Goal: Information Seeking & Learning: Check status

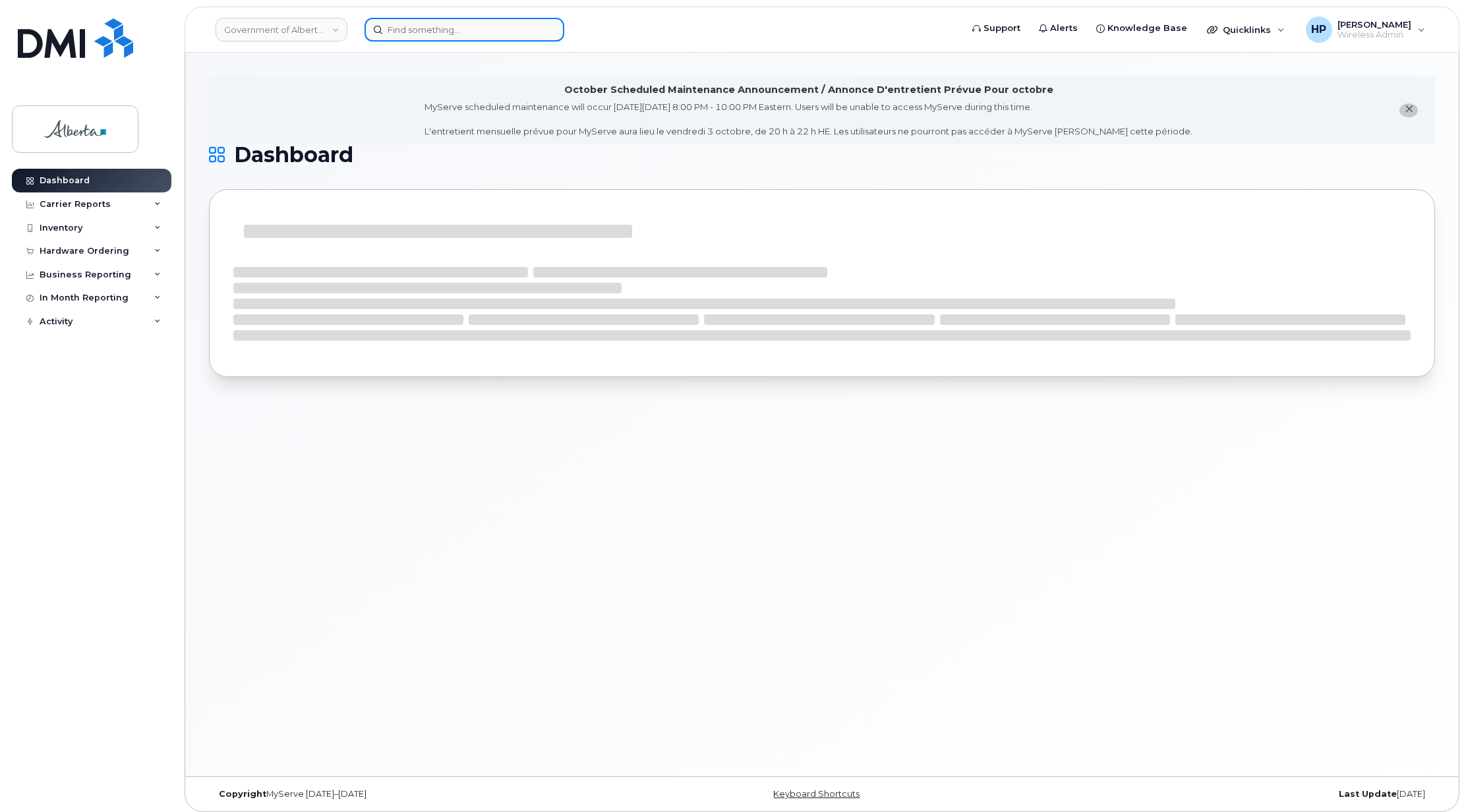
click at [405, 32] on input at bounding box center [464, 29] width 200 height 24
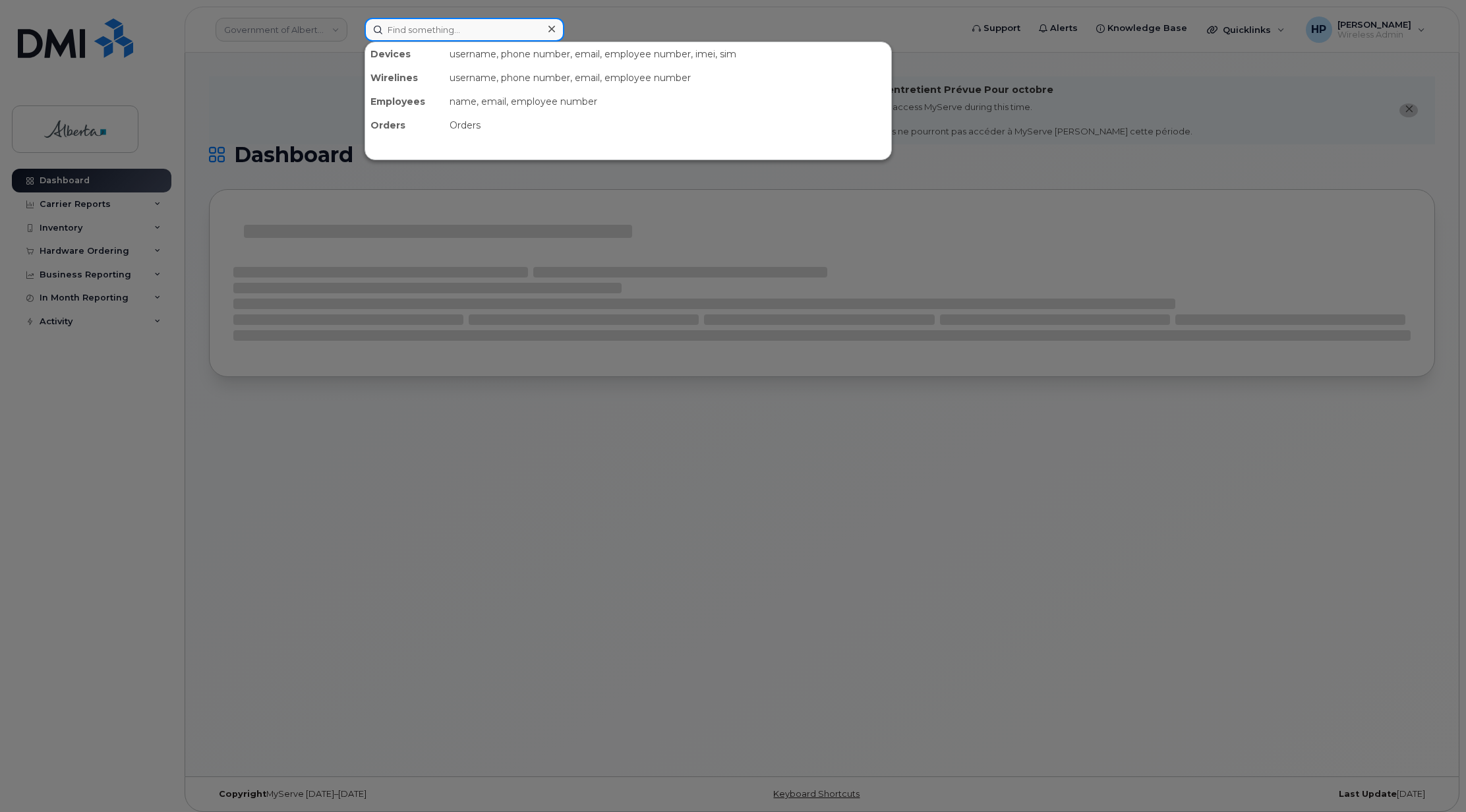
paste input "4037953197"
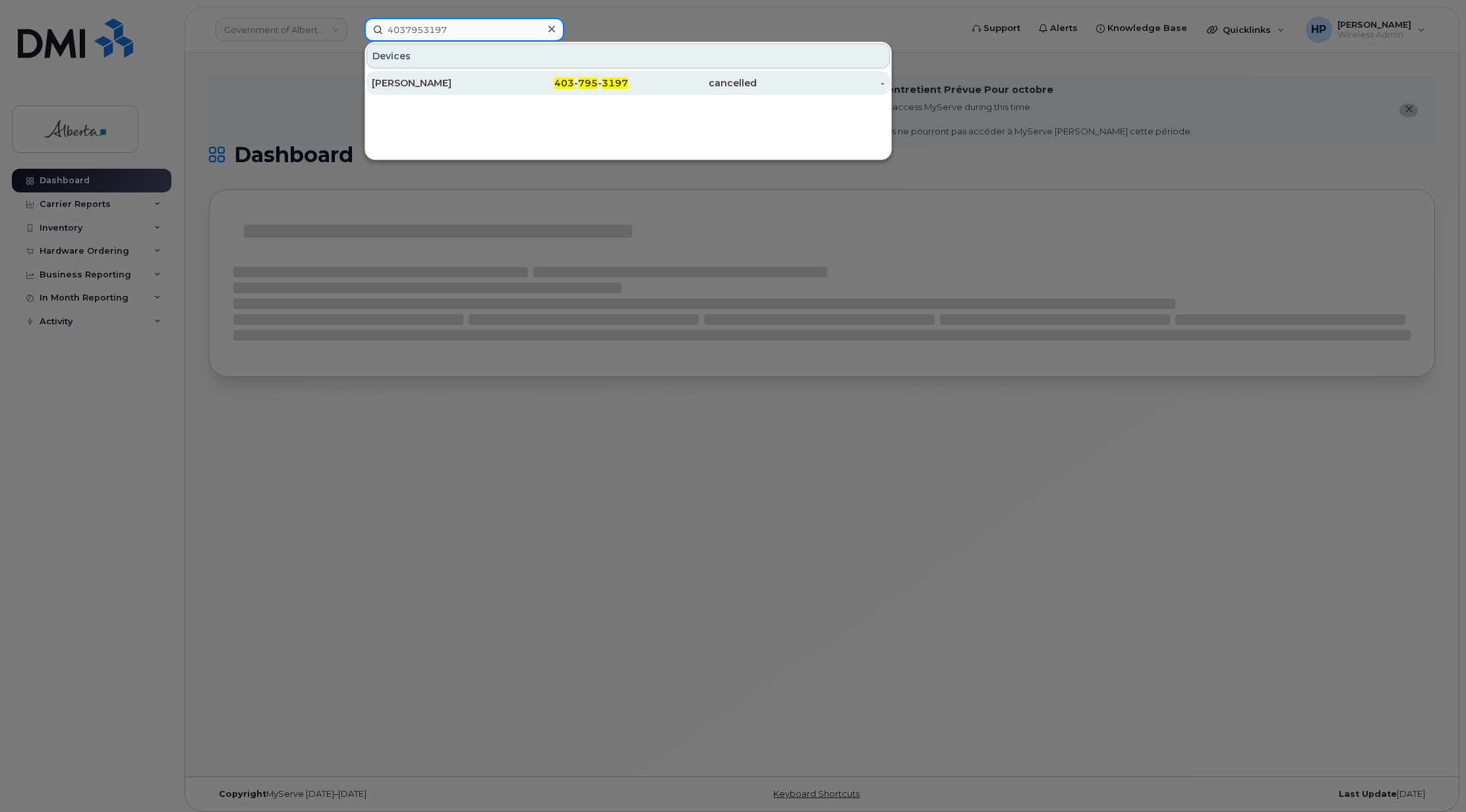
type input "4037953197"
click at [401, 85] on div "Jack Shipton" at bounding box center [436, 83] width 129 height 13
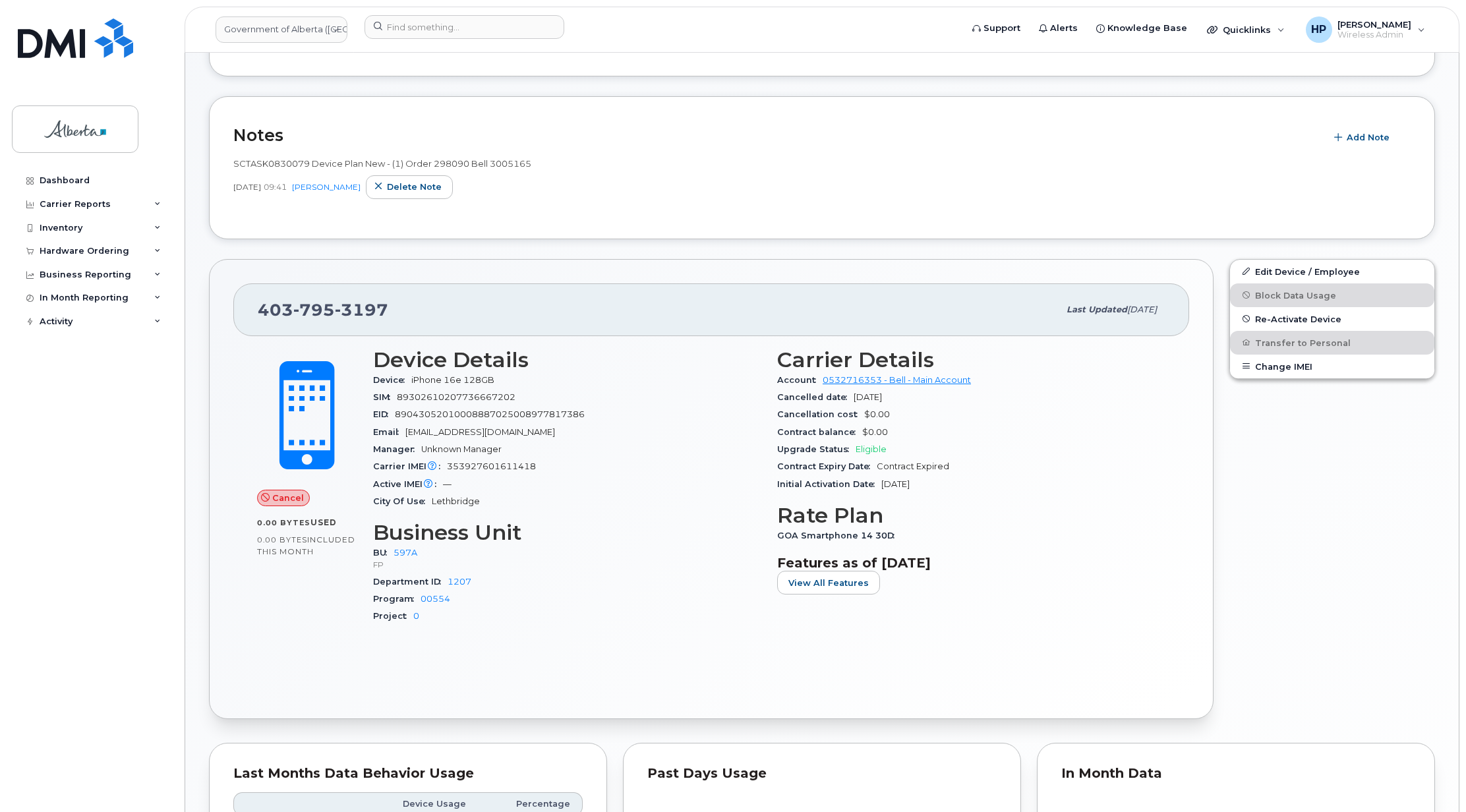
scroll to position [232, 0]
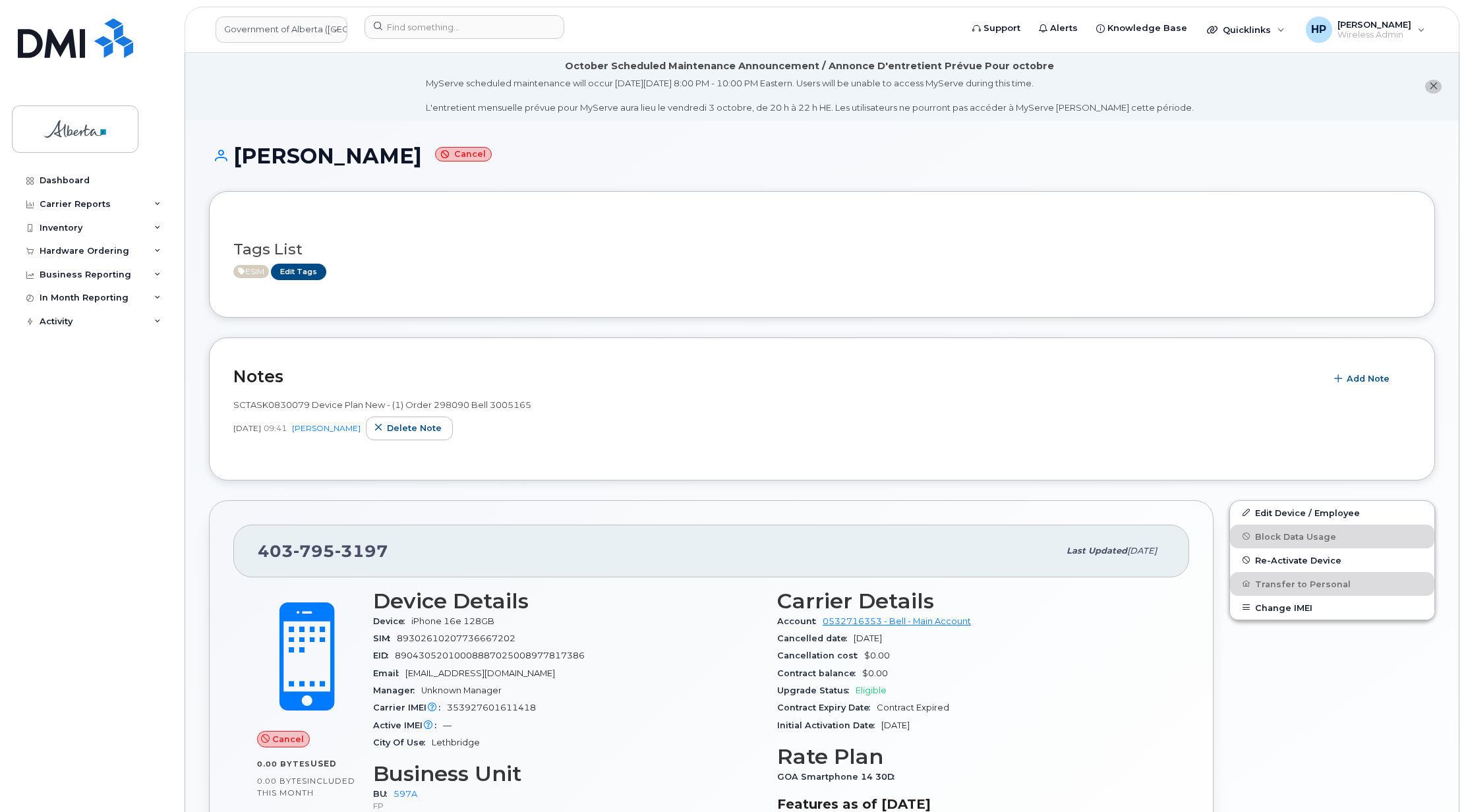
scroll to position [666, 0]
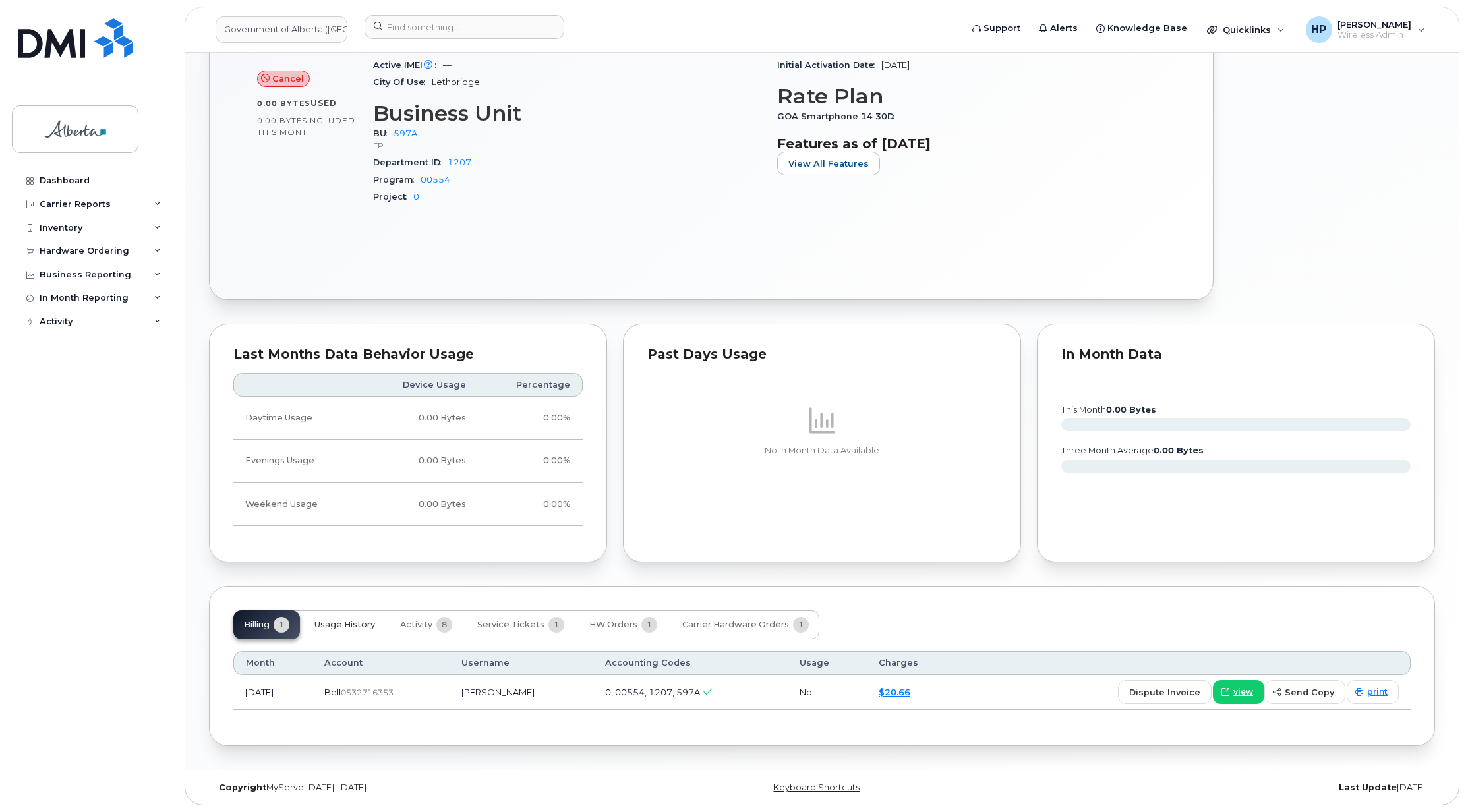
click at [354, 625] on span "Usage History" at bounding box center [345, 625] width 61 height 11
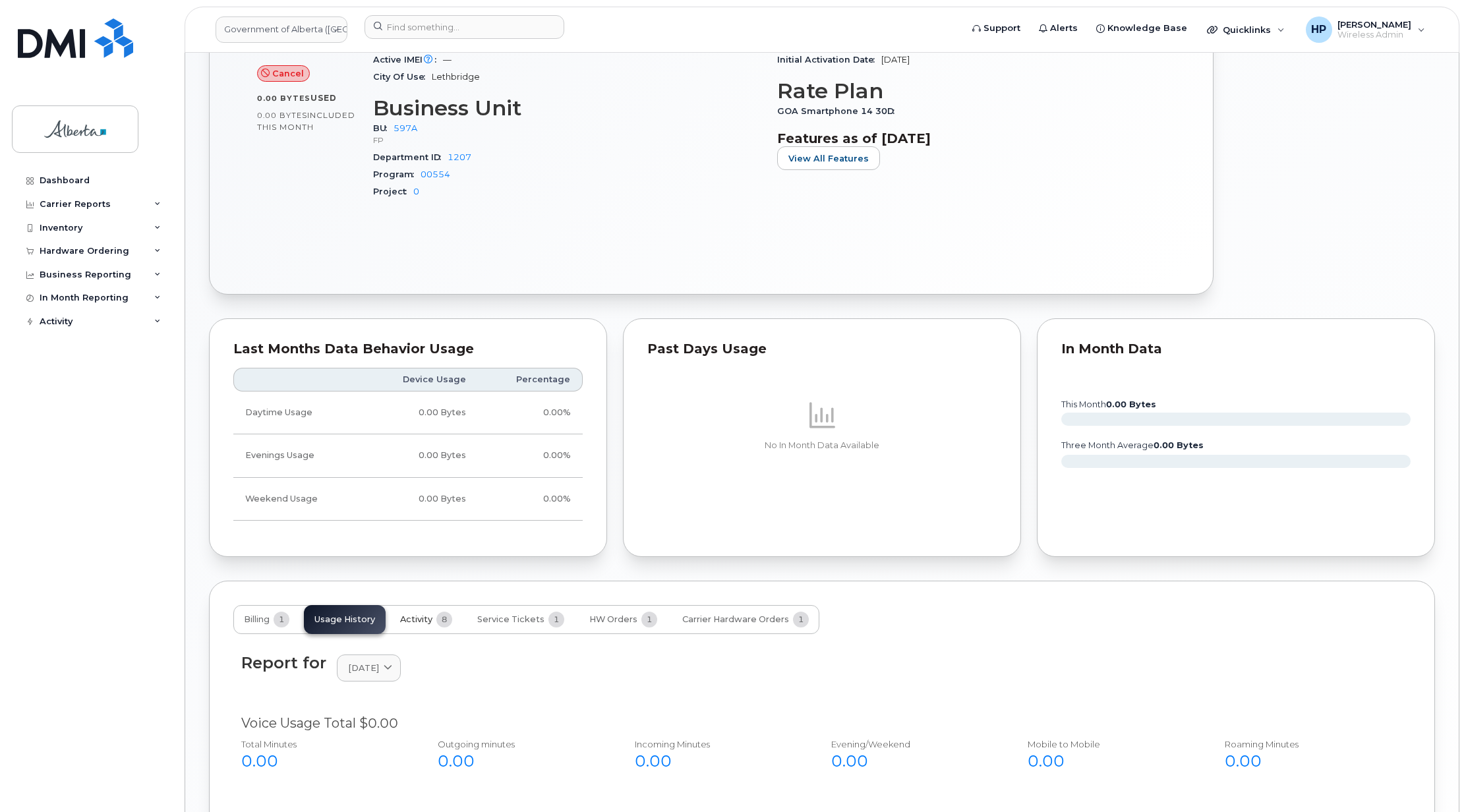
click at [441, 627] on span "8" at bounding box center [444, 619] width 16 height 16
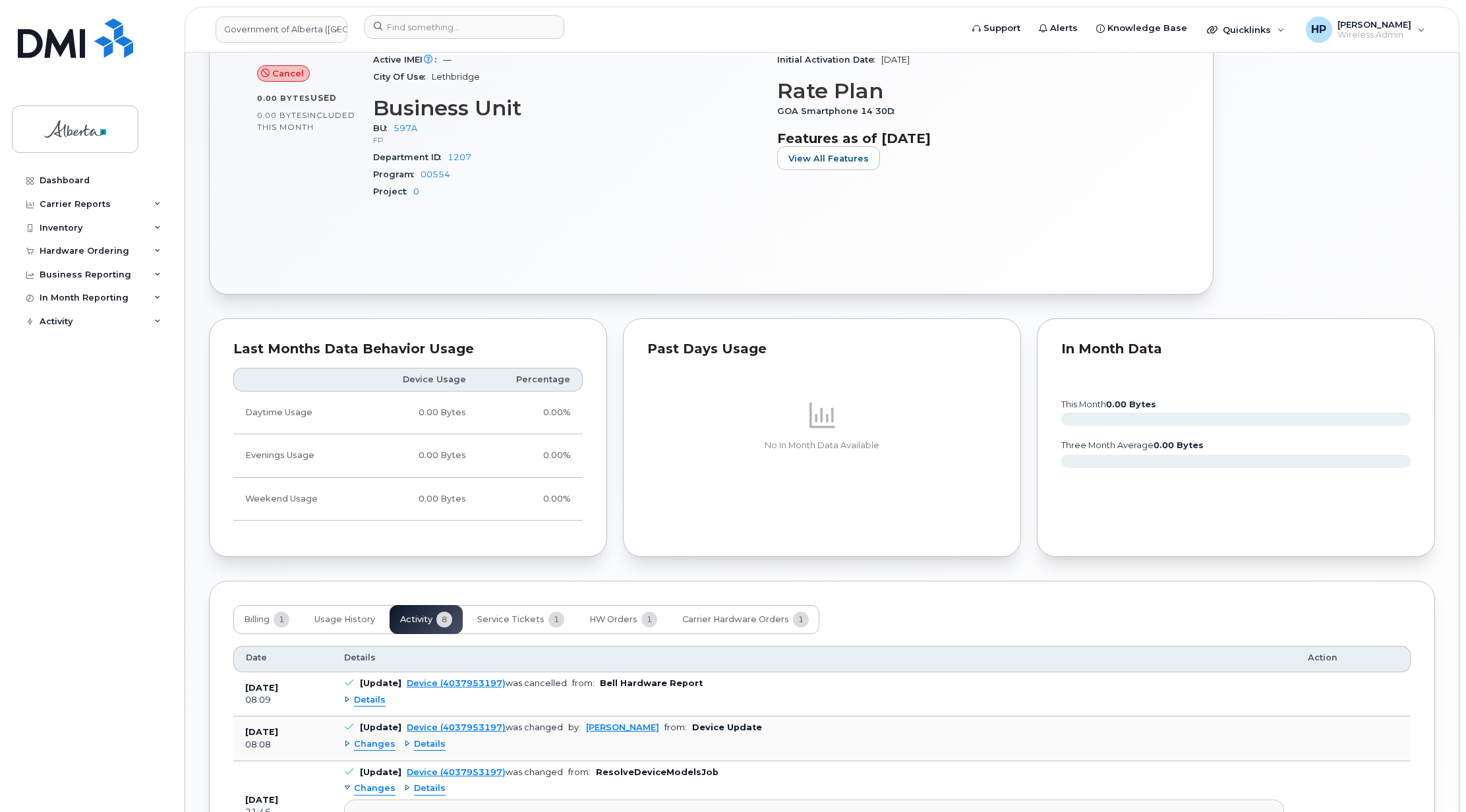
click at [441, 628] on div "Billing 1 Usage History Activity 8 Service Tickets 1 HW Orders 1 Carrier Hardwa…" at bounding box center [526, 619] width 586 height 29
click at [512, 625] on span "Service Tickets" at bounding box center [511, 620] width 67 height 11
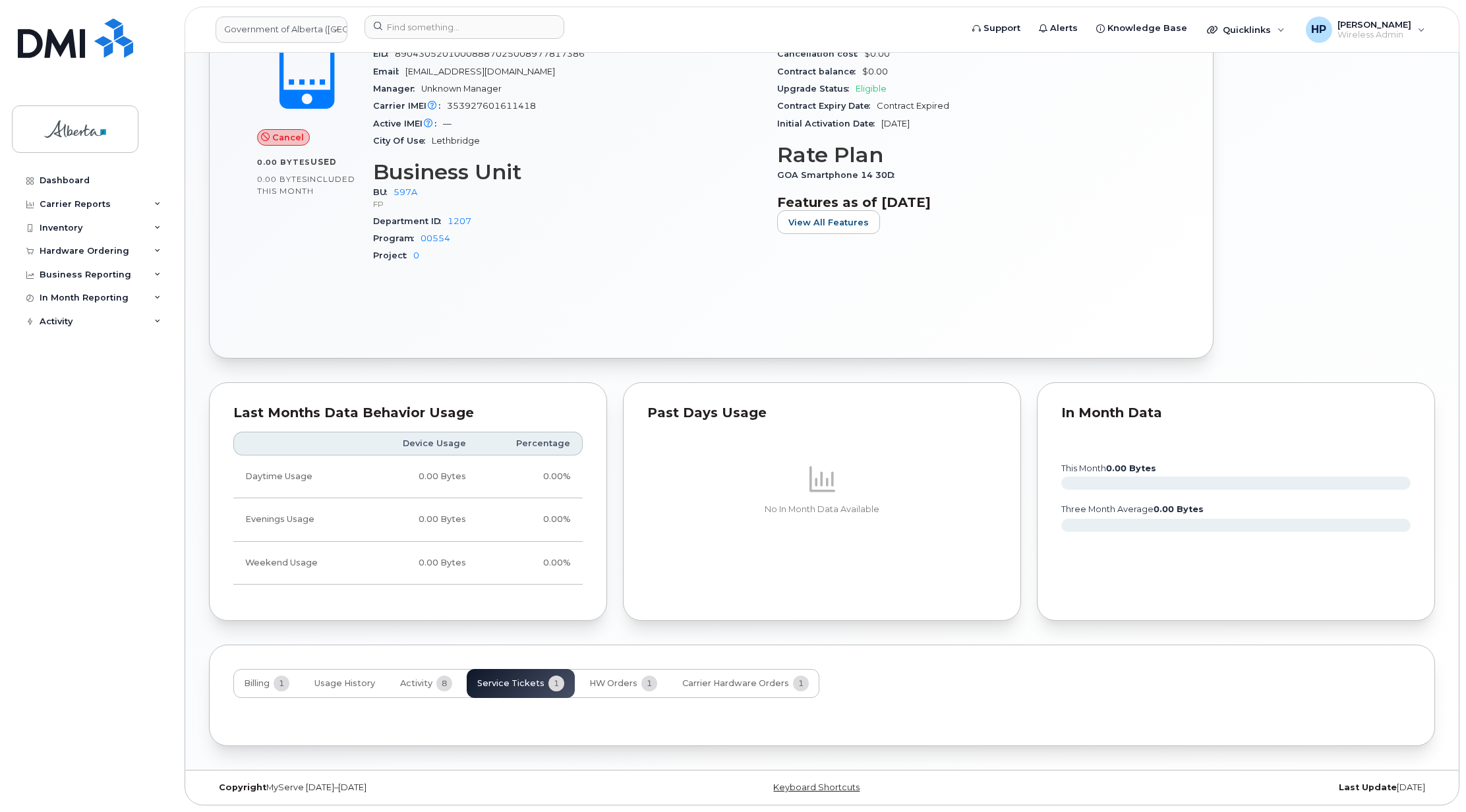
scroll to position [665, 0]
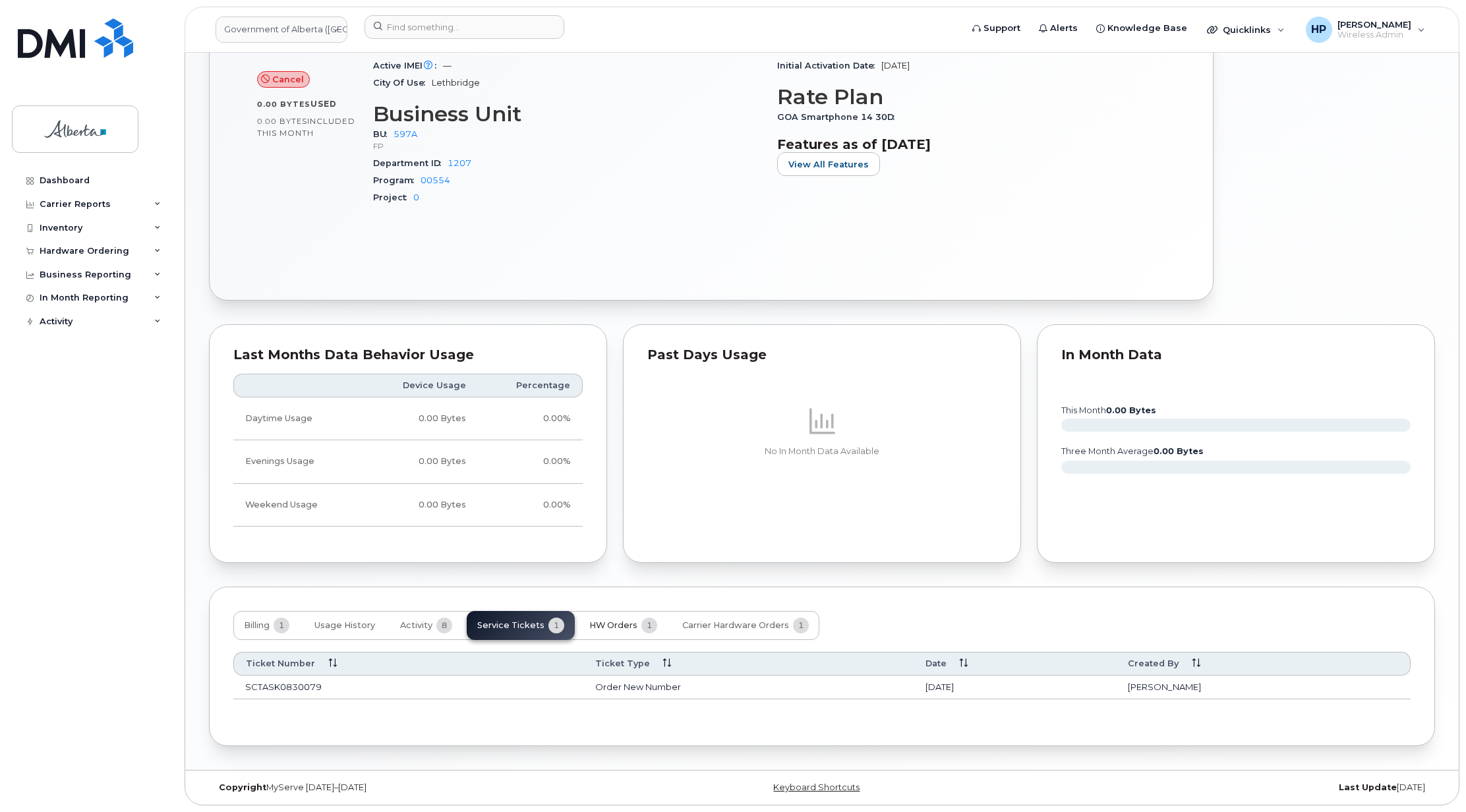
click at [620, 620] on span "HW Orders" at bounding box center [613, 625] width 48 height 11
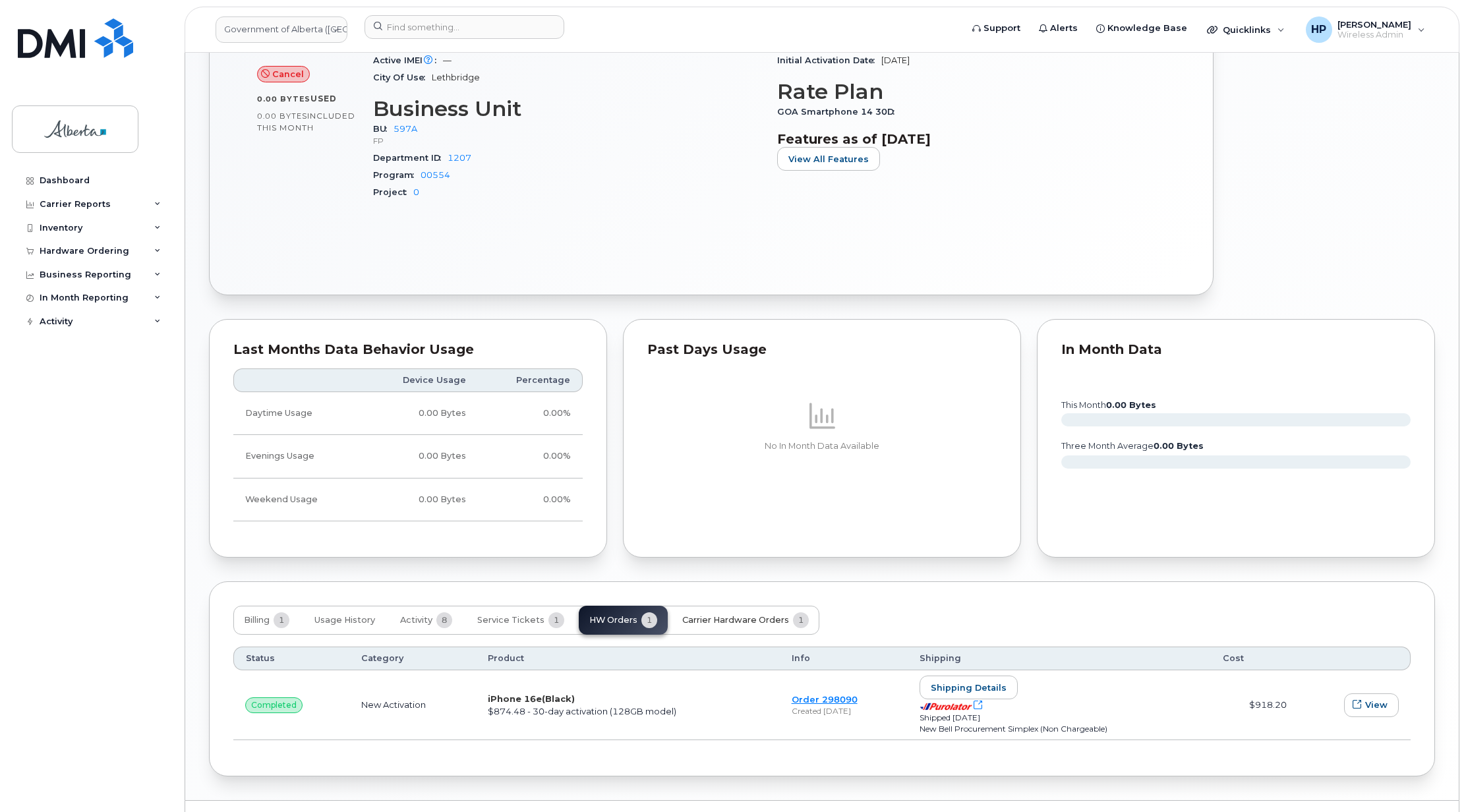
click at [746, 622] on span "Carrier Hardware Orders" at bounding box center [735, 620] width 107 height 11
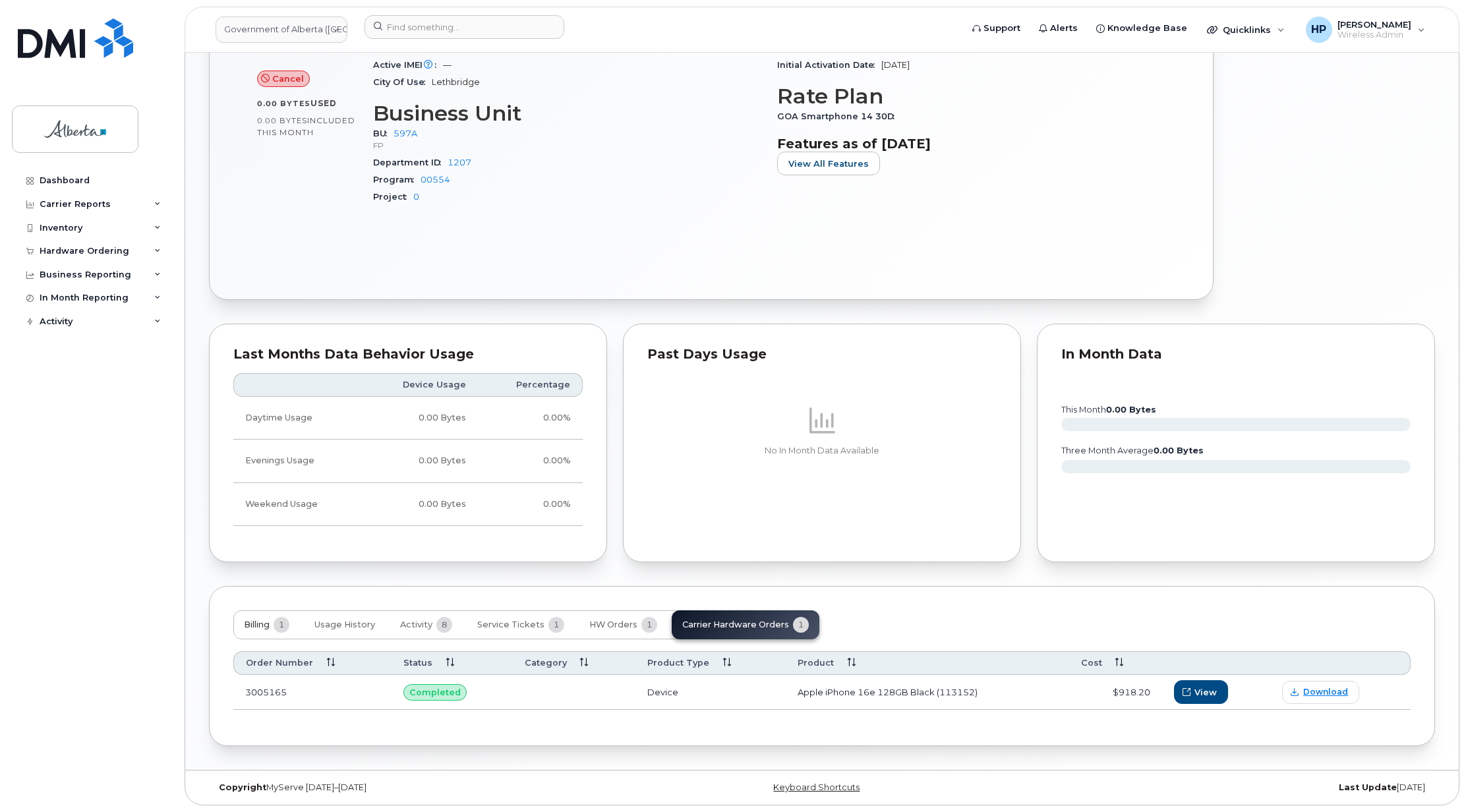
click at [287, 623] on span "1" at bounding box center [281, 625] width 16 height 16
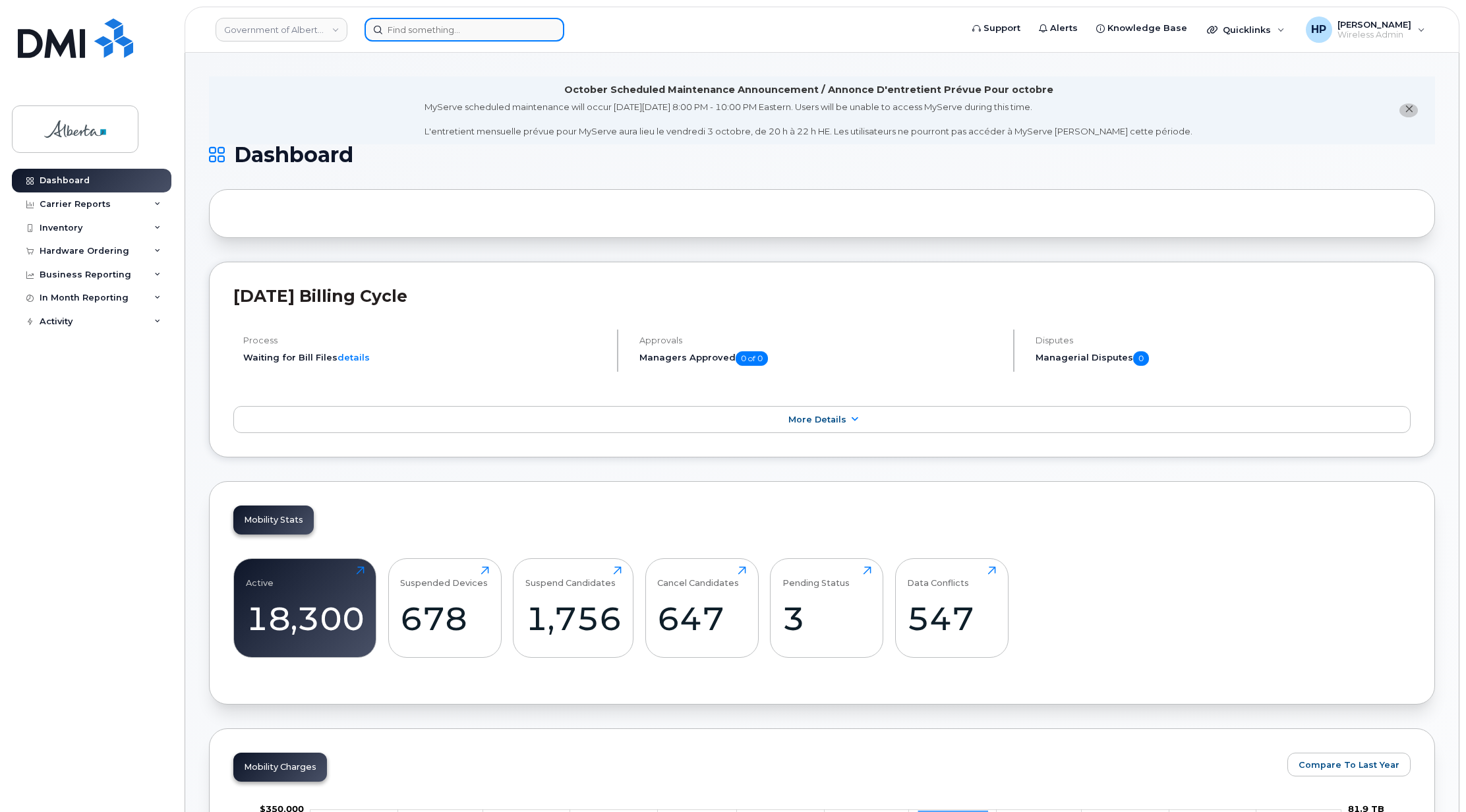
click at [417, 22] on input at bounding box center [464, 29] width 200 height 24
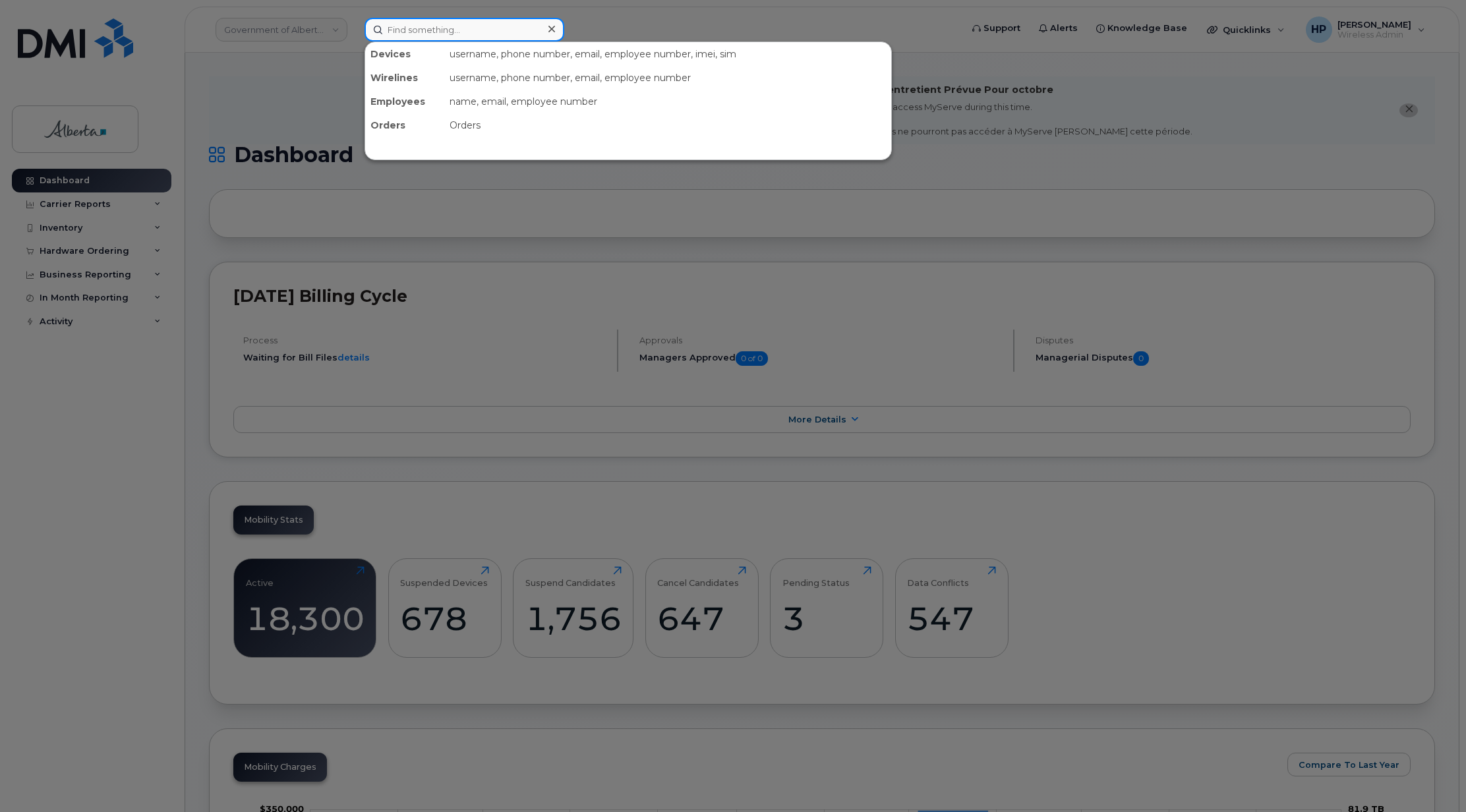
paste input "[PERSON_NAME]"
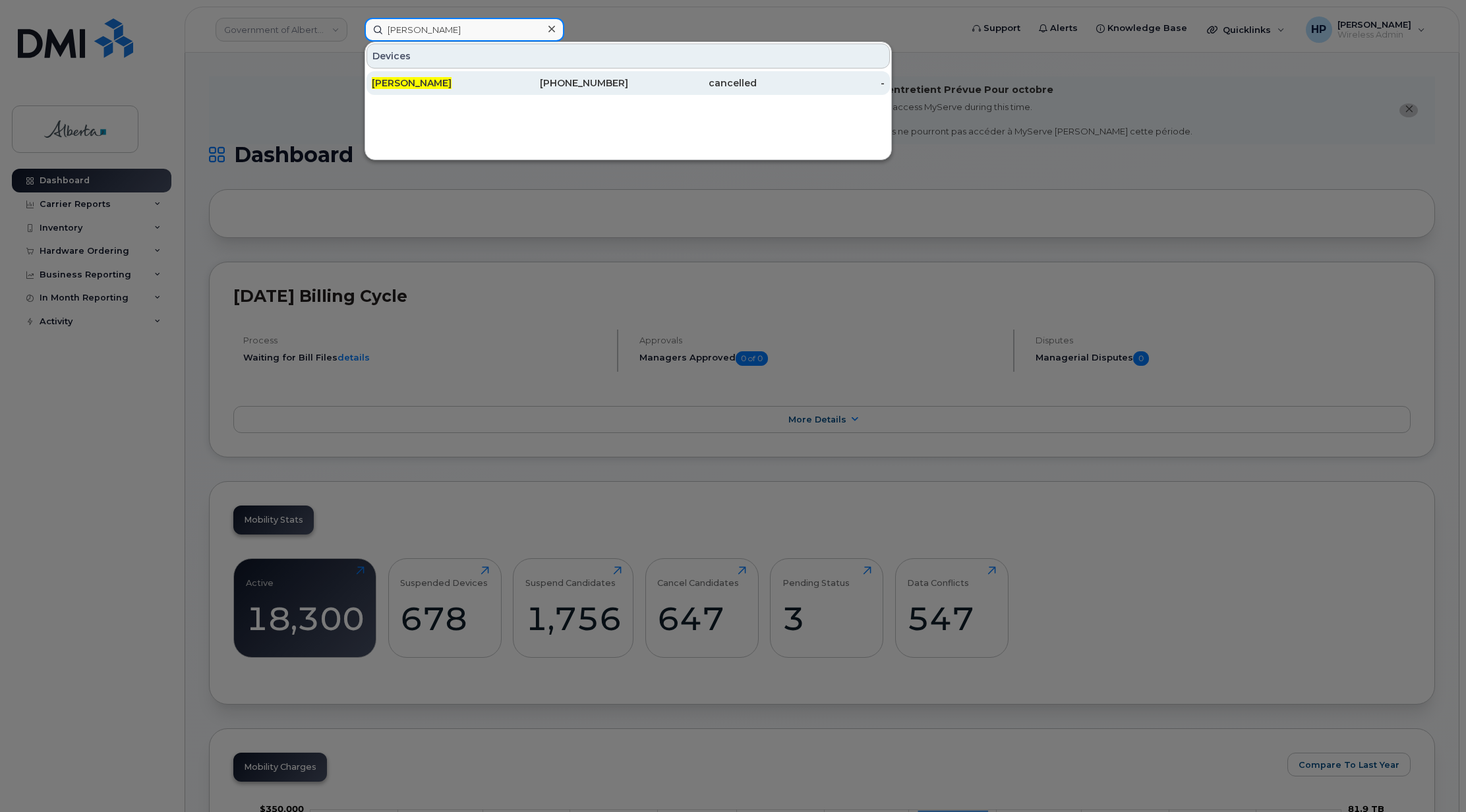
type input "[PERSON_NAME]"
click at [424, 78] on div "[PERSON_NAME]" at bounding box center [436, 83] width 129 height 13
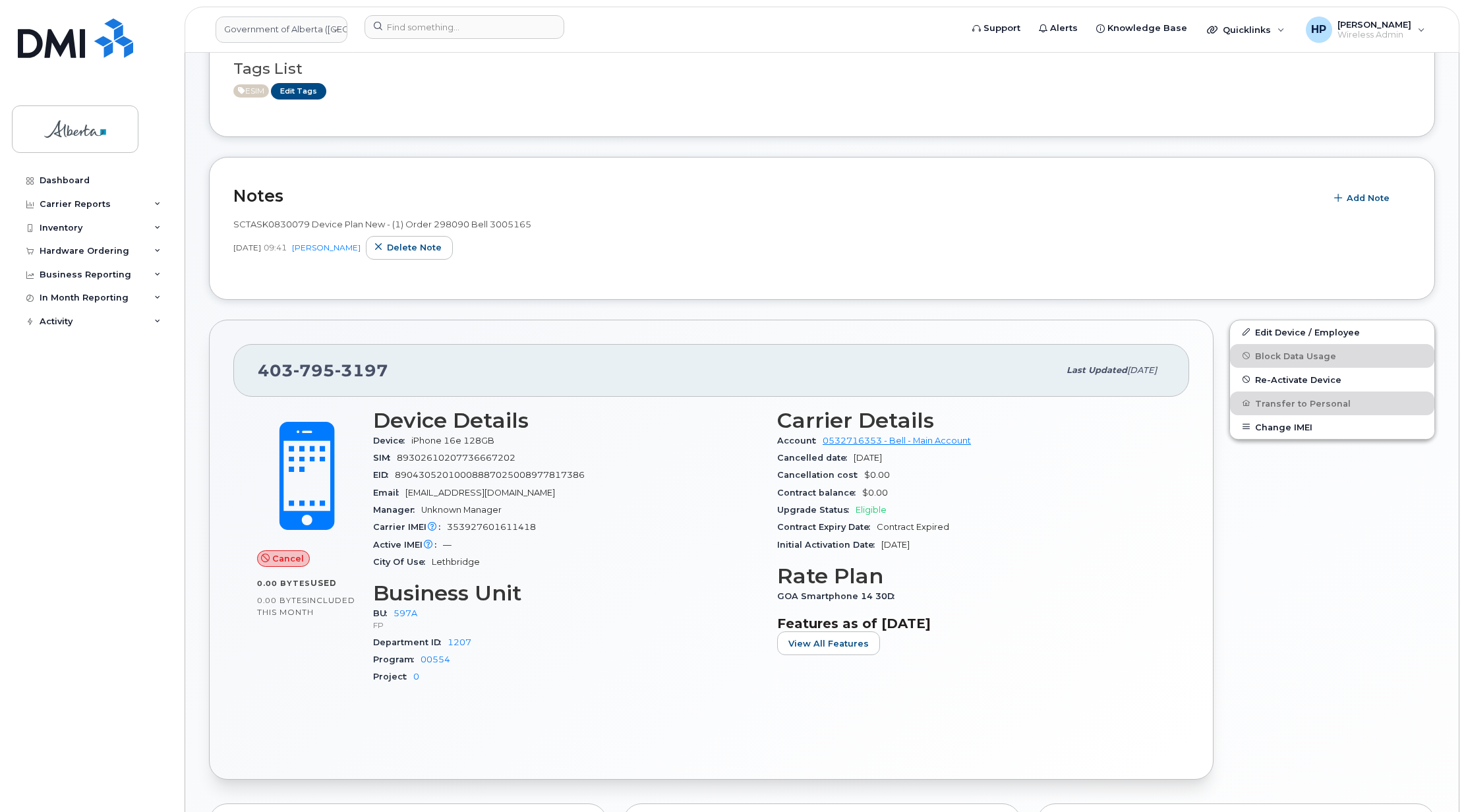
scroll to position [186, 0]
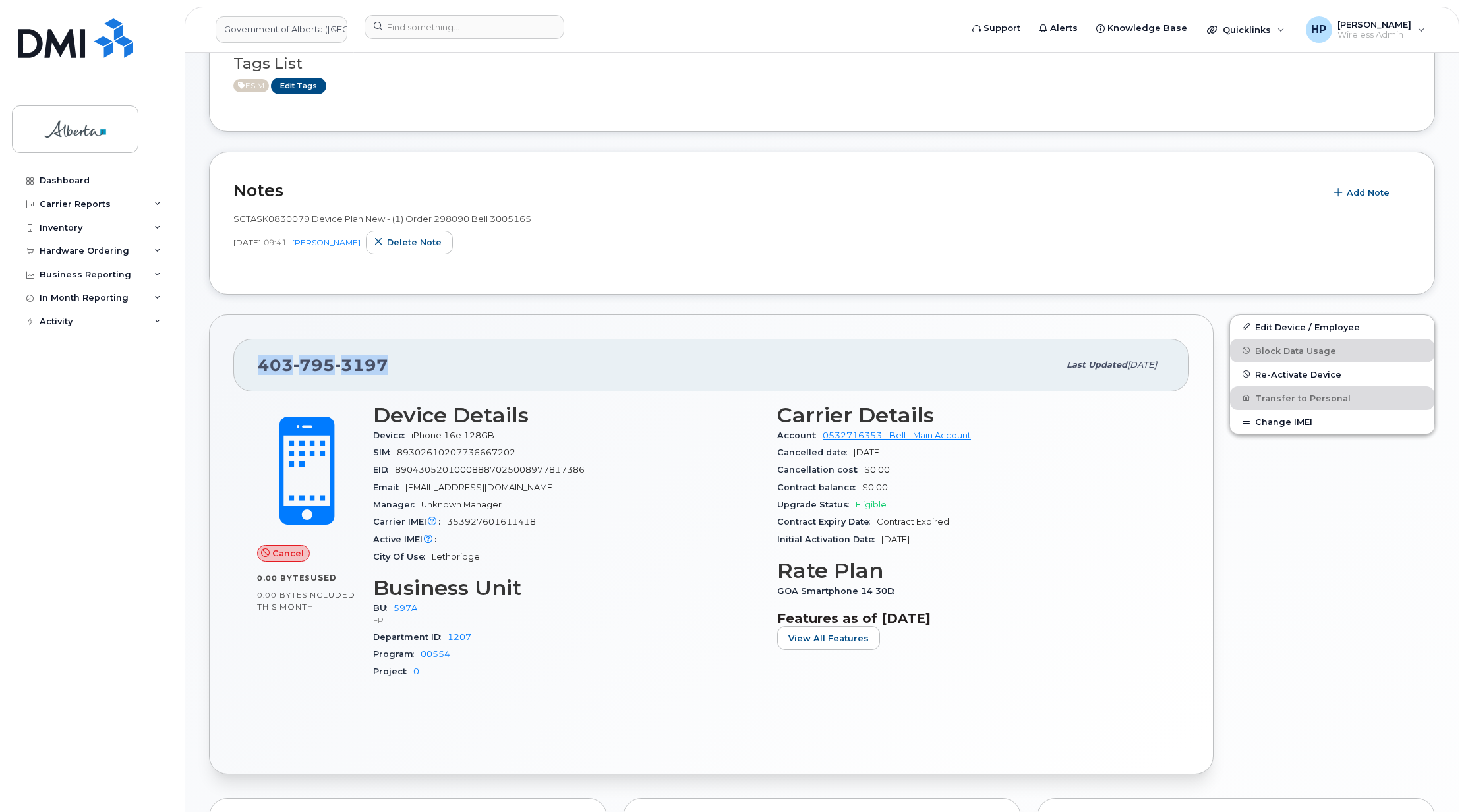
drag, startPoint x: 418, startPoint y: 366, endPoint x: 186, endPoint y: 367, distance: 232.0
click at [186, 367] on div "[PERSON_NAME] Cancel Tags List ESIM Edit Tags Notes Add Note SCTASK0830079 Devi…" at bounding box center [822, 589] width 1274 height 1310
copy span "[PHONE_NUMBER]"
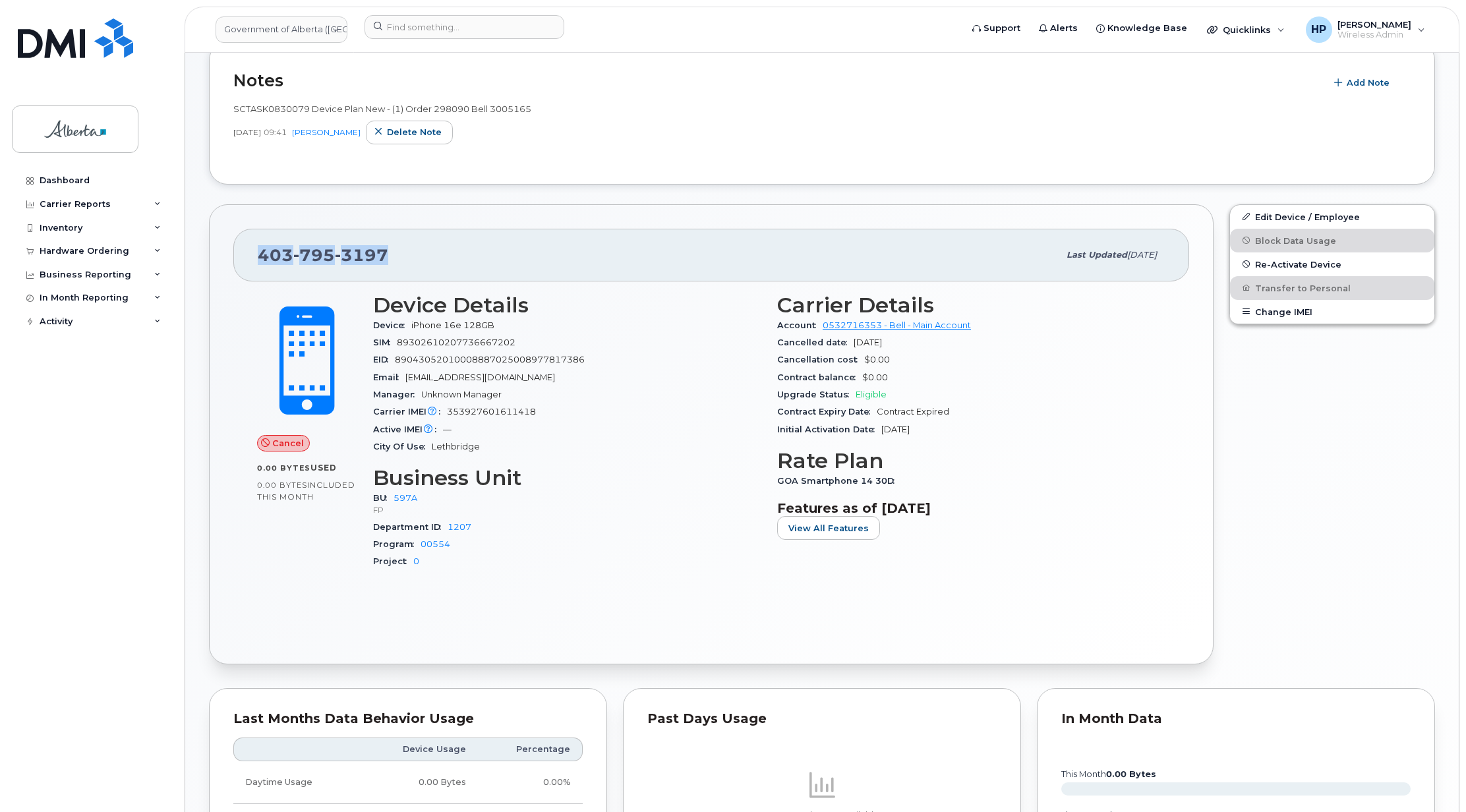
scroll to position [223, 0]
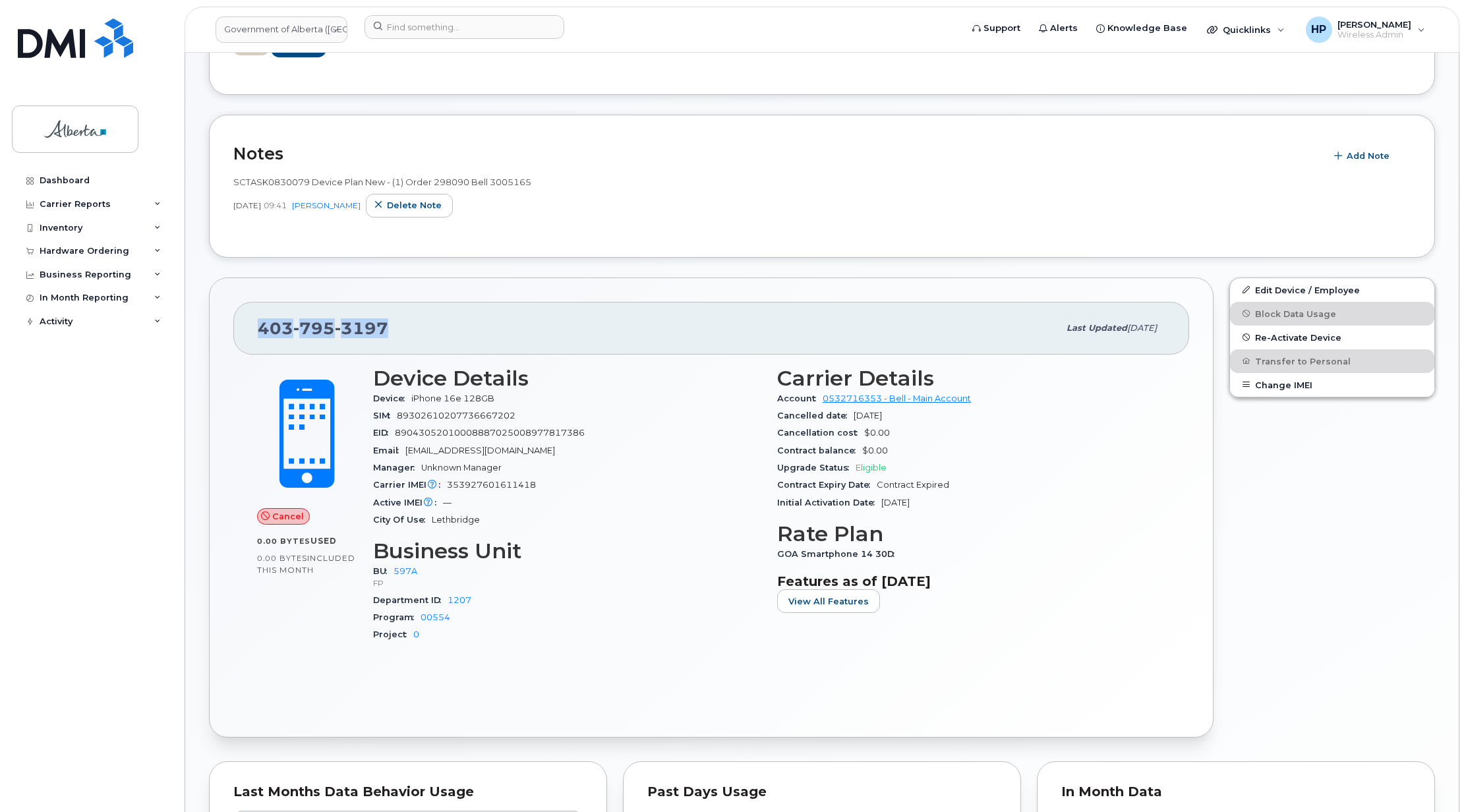
click at [567, 258] on div "Tags List ESIM Edit Tags Notes Add Note SCTASK0830079 Device Plan New - (1) Ord…" at bounding box center [822, 576] width 1226 height 1216
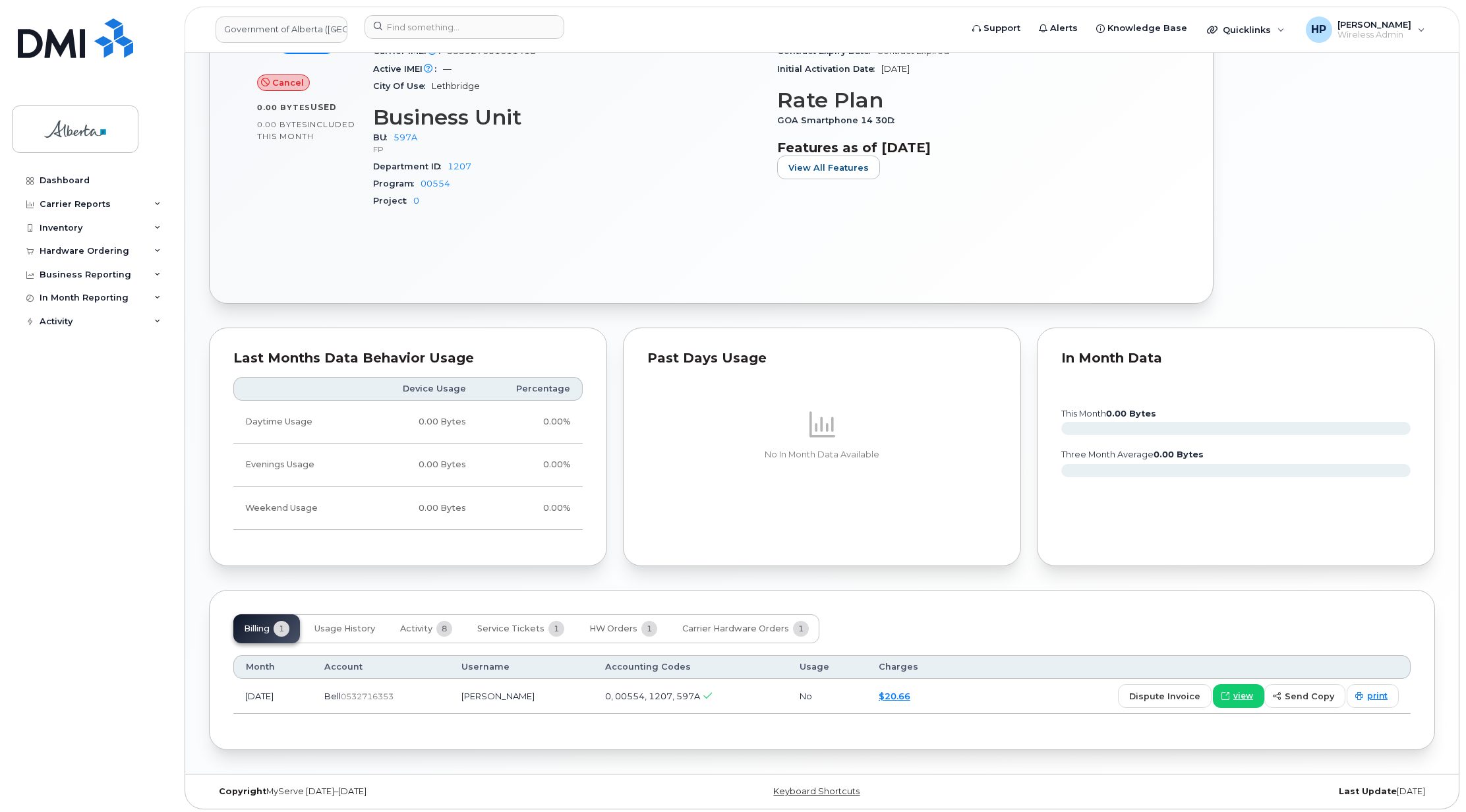
scroll to position [666, 0]
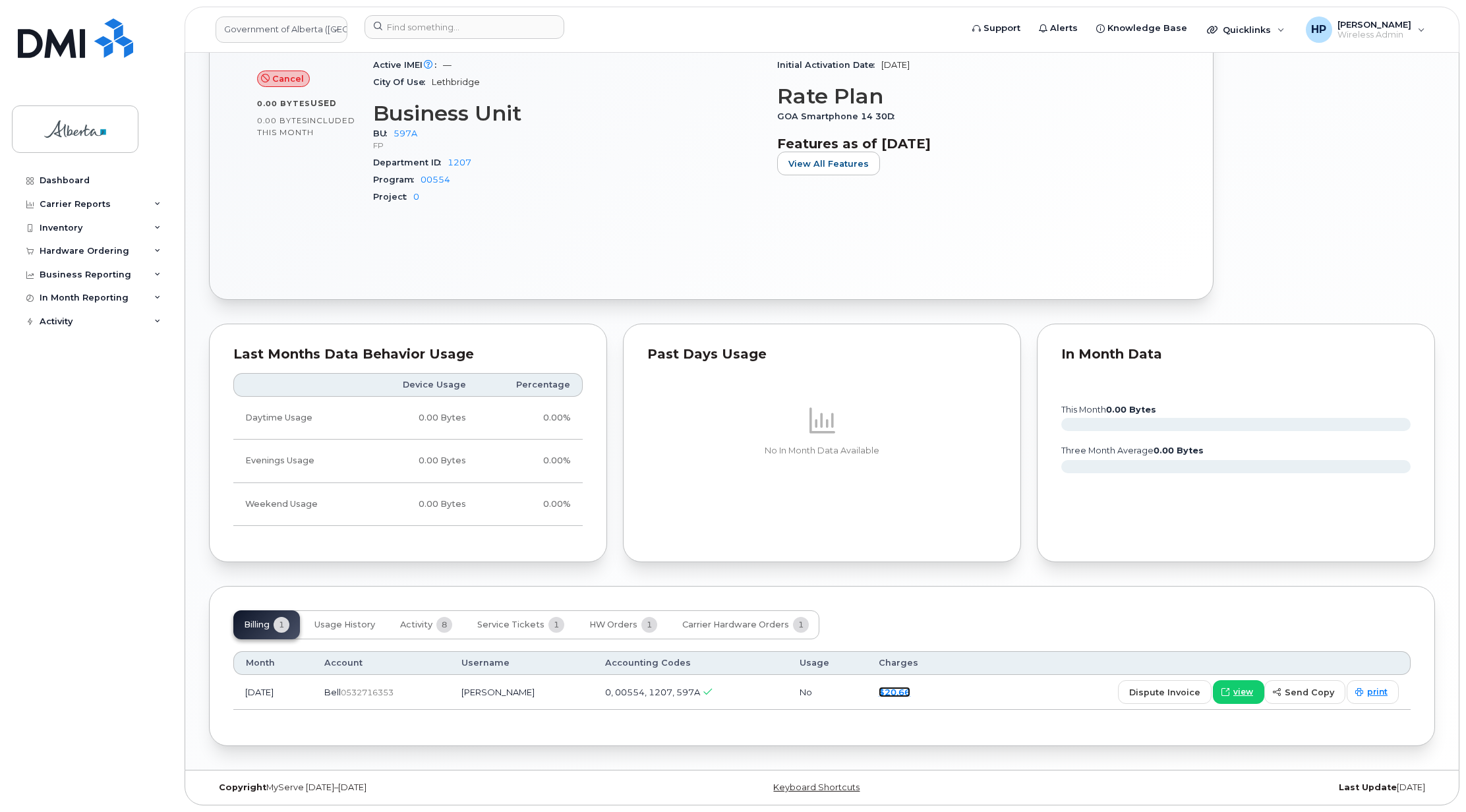
click at [899, 692] on link "$20.66" at bounding box center [895, 692] width 32 height 11
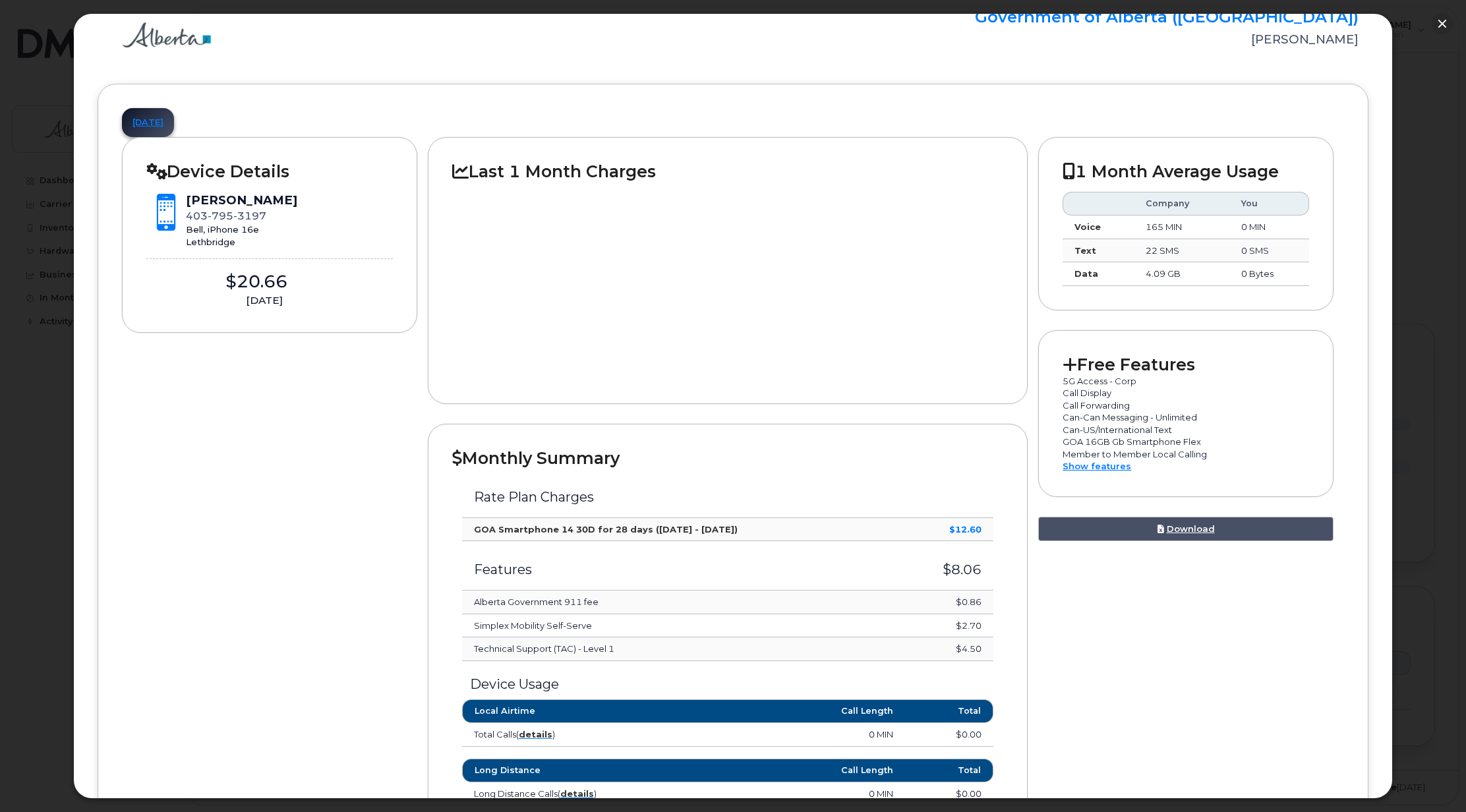
scroll to position [0, 0]
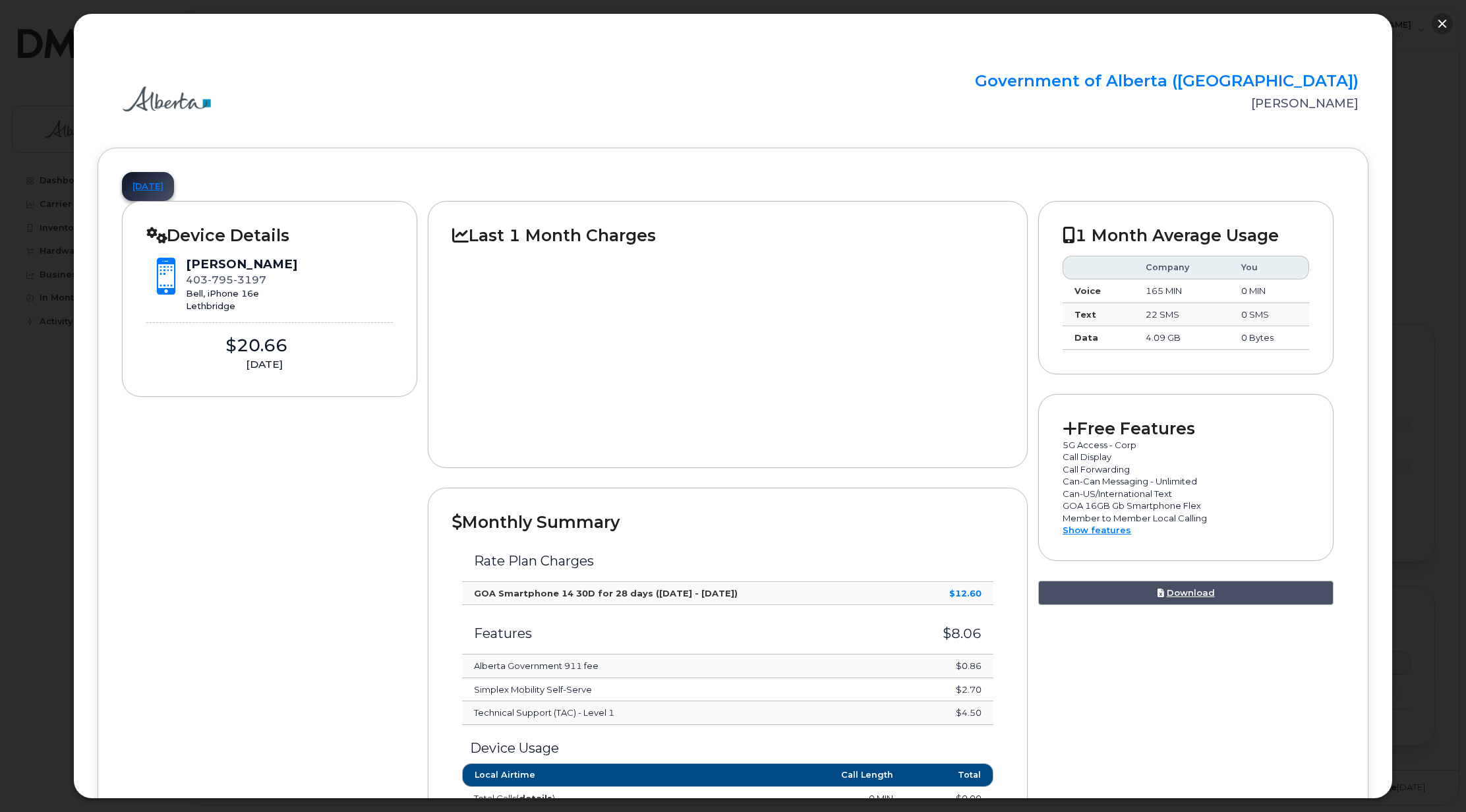
click at [1448, 20] on button "button" at bounding box center [1442, 24] width 21 height 21
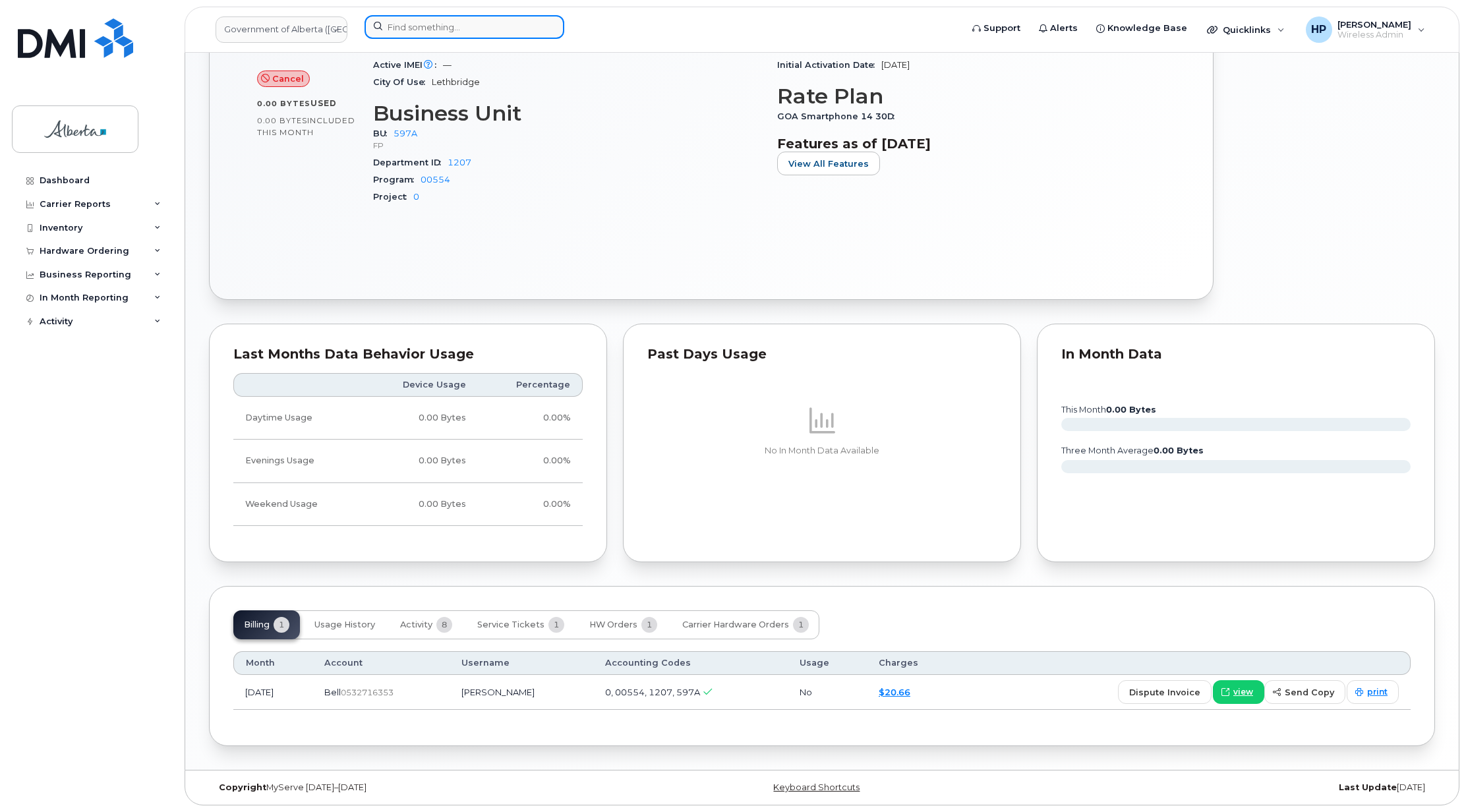
click at [468, 34] on input at bounding box center [464, 26] width 200 height 24
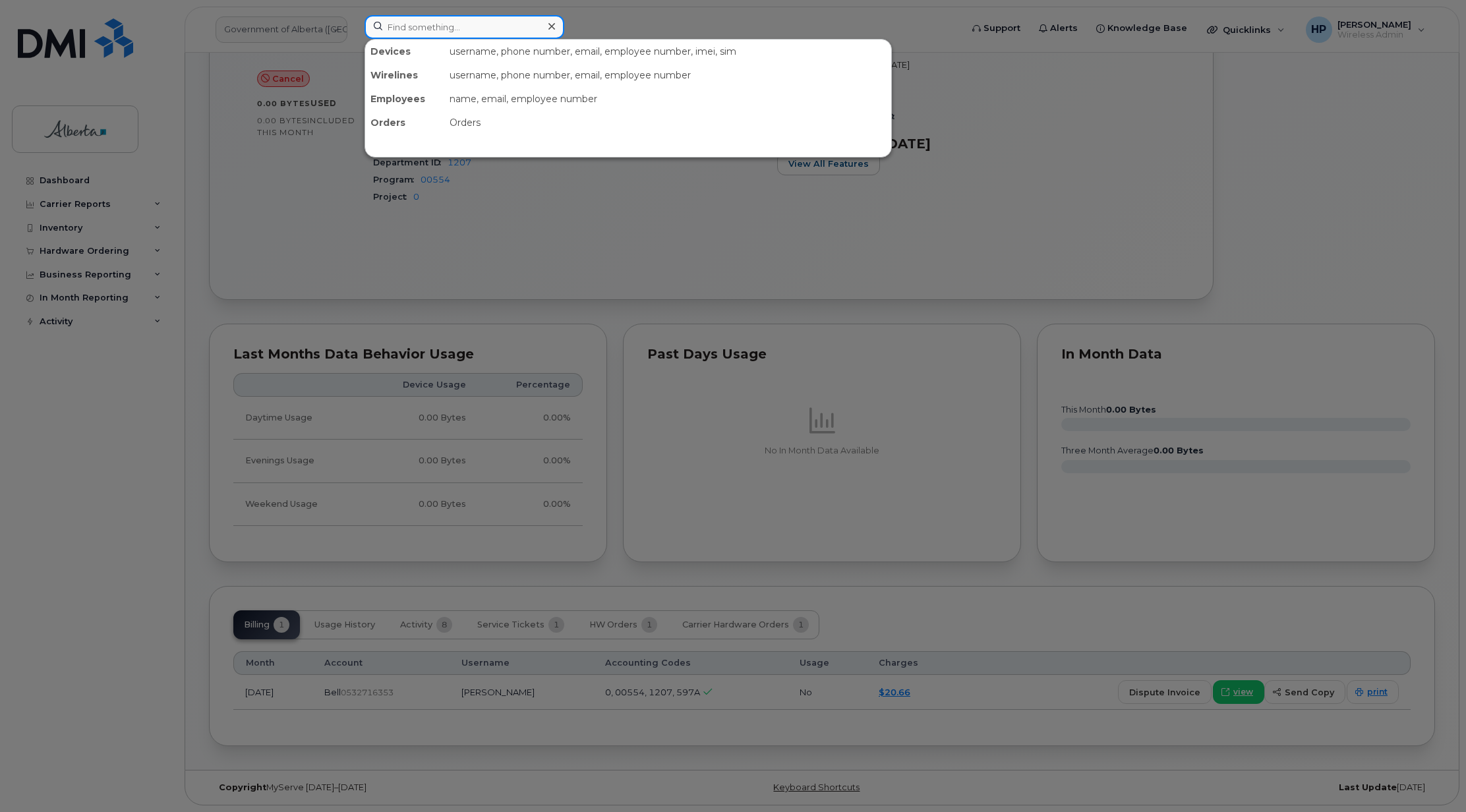
paste input "[PERSON_NAME]"
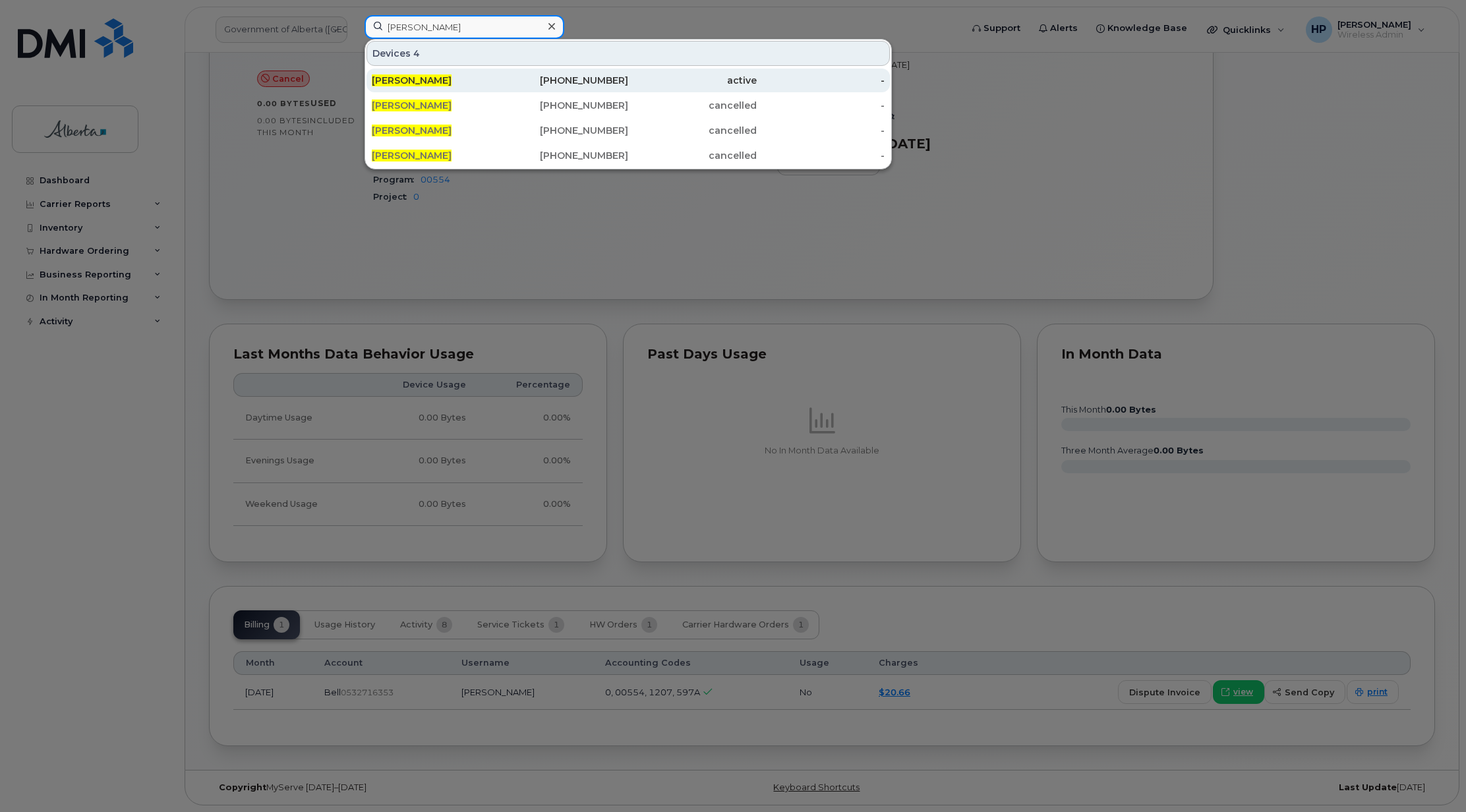
type input "[PERSON_NAME]"
click at [423, 84] on span "[PERSON_NAME]" at bounding box center [412, 80] width 80 height 12
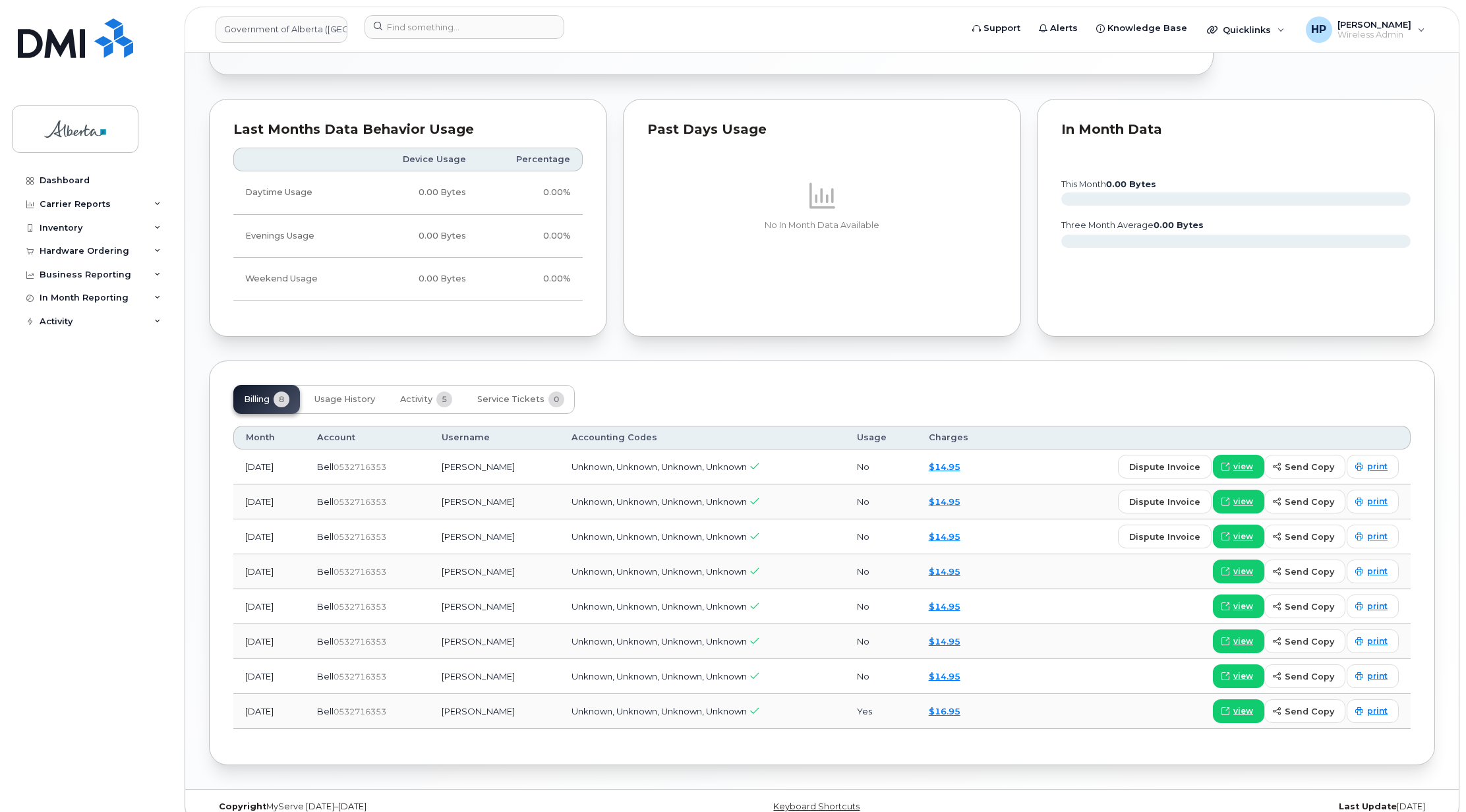
scroll to position [815, 0]
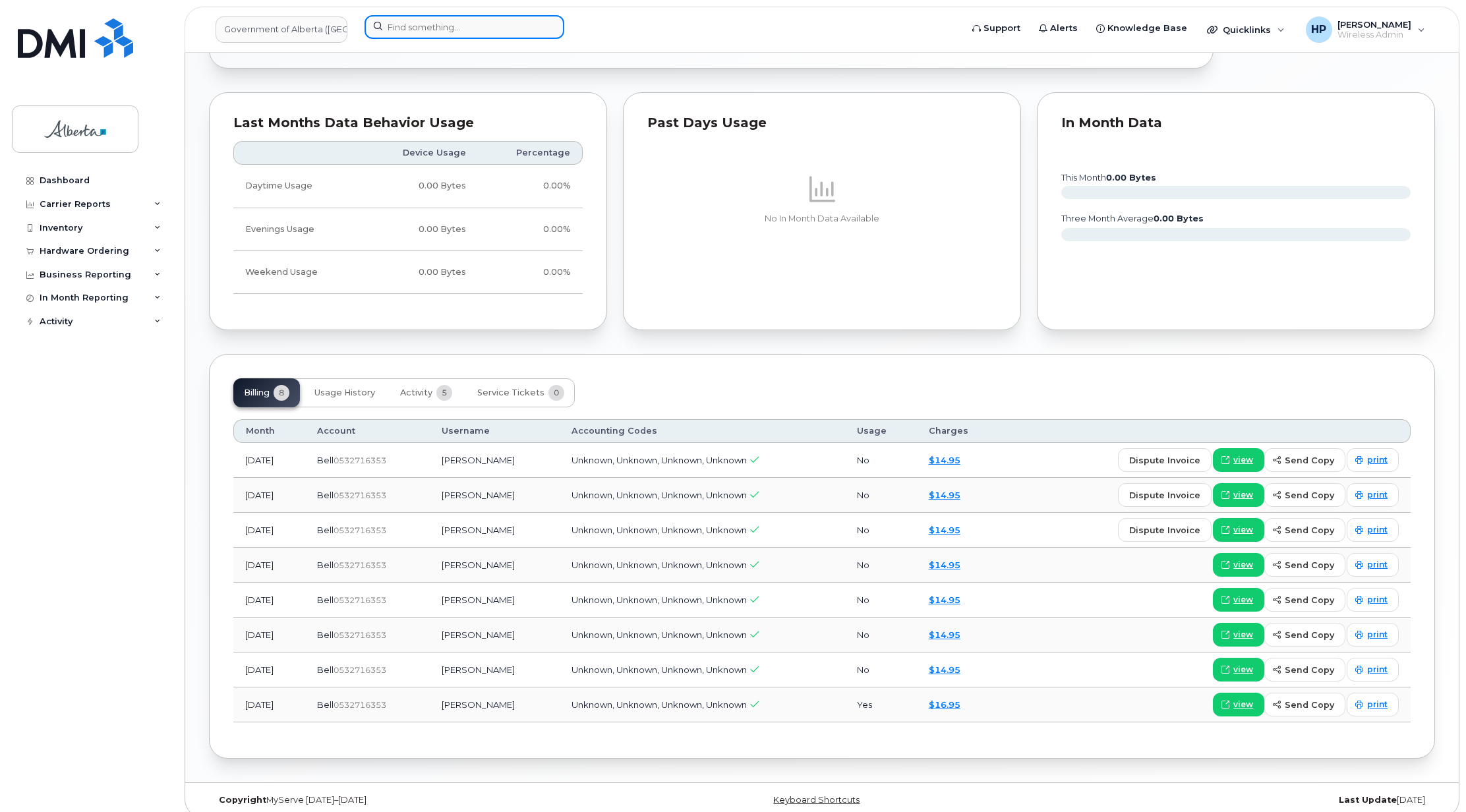
click at [407, 19] on input at bounding box center [464, 26] width 200 height 24
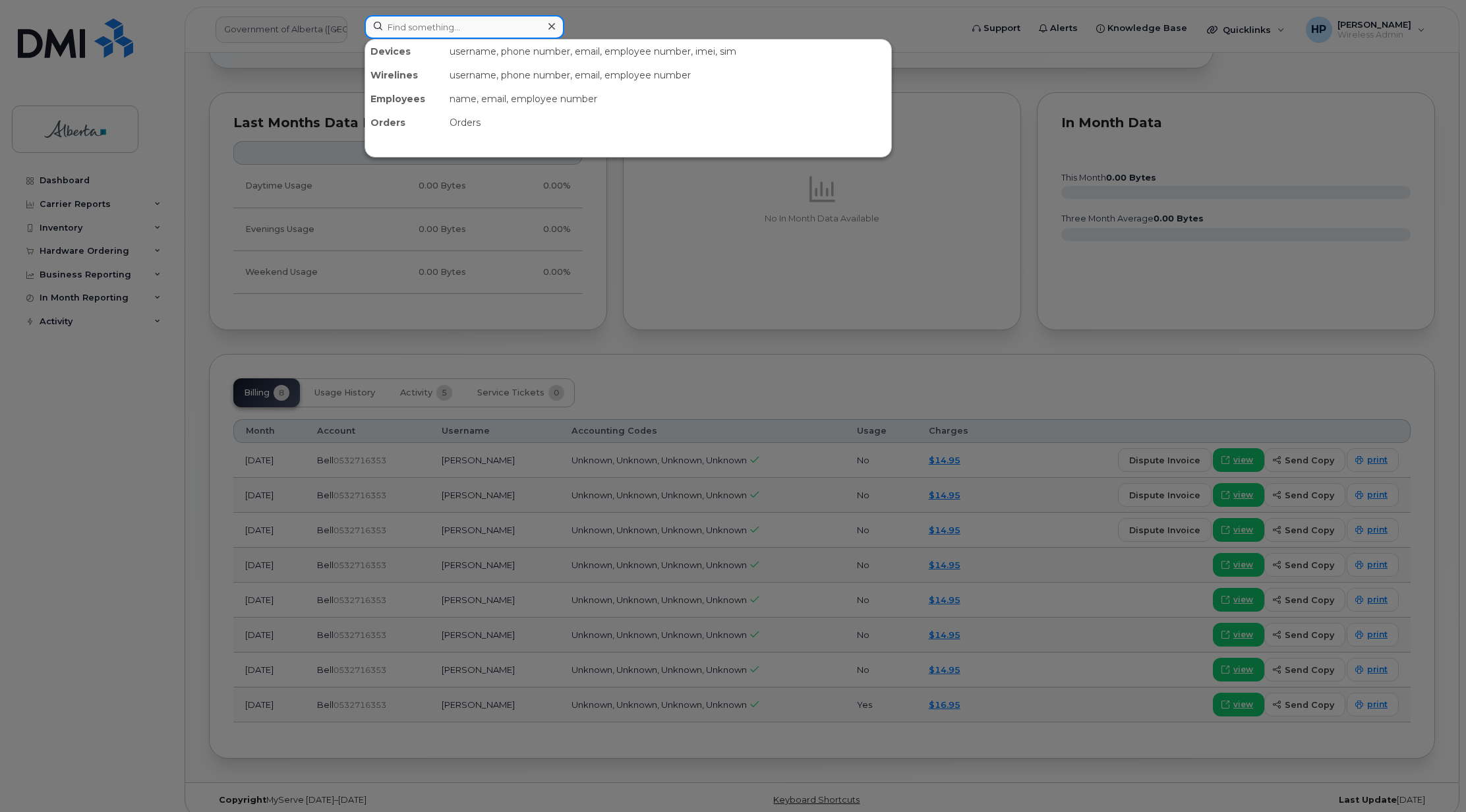
paste input "7802379152"
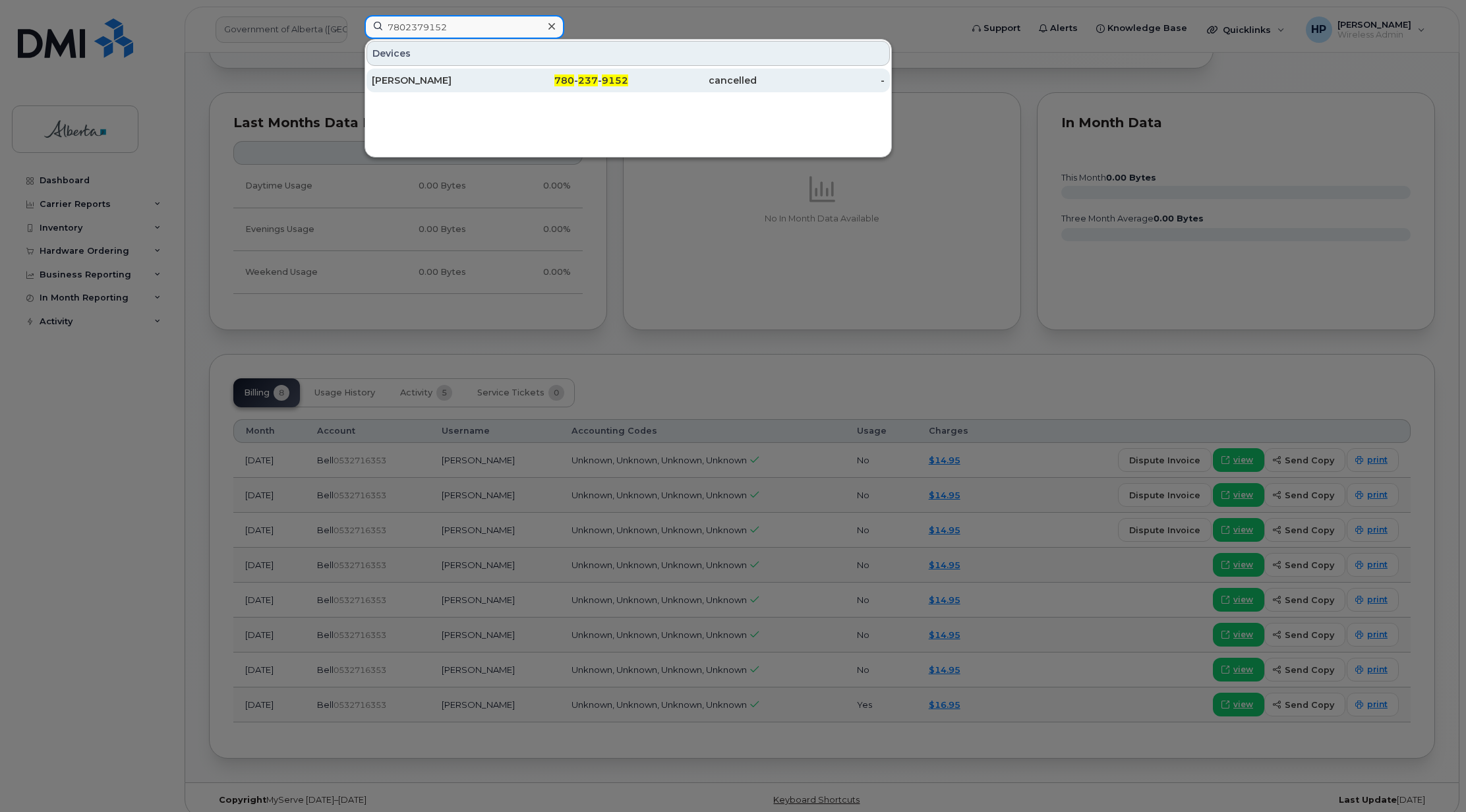
type input "7802379152"
click at [410, 74] on div "Janet Davis" at bounding box center [436, 80] width 129 height 24
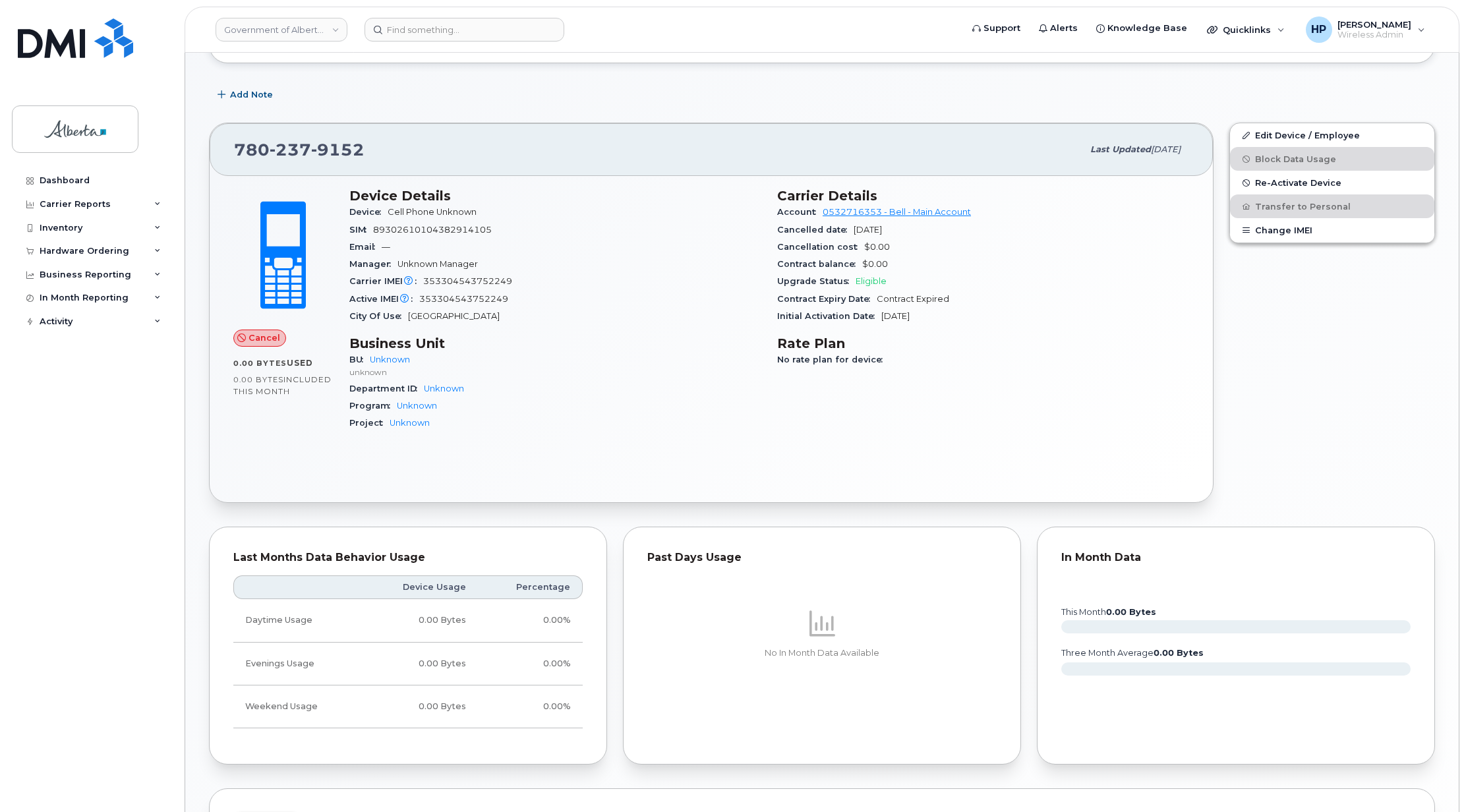
scroll to position [602, 0]
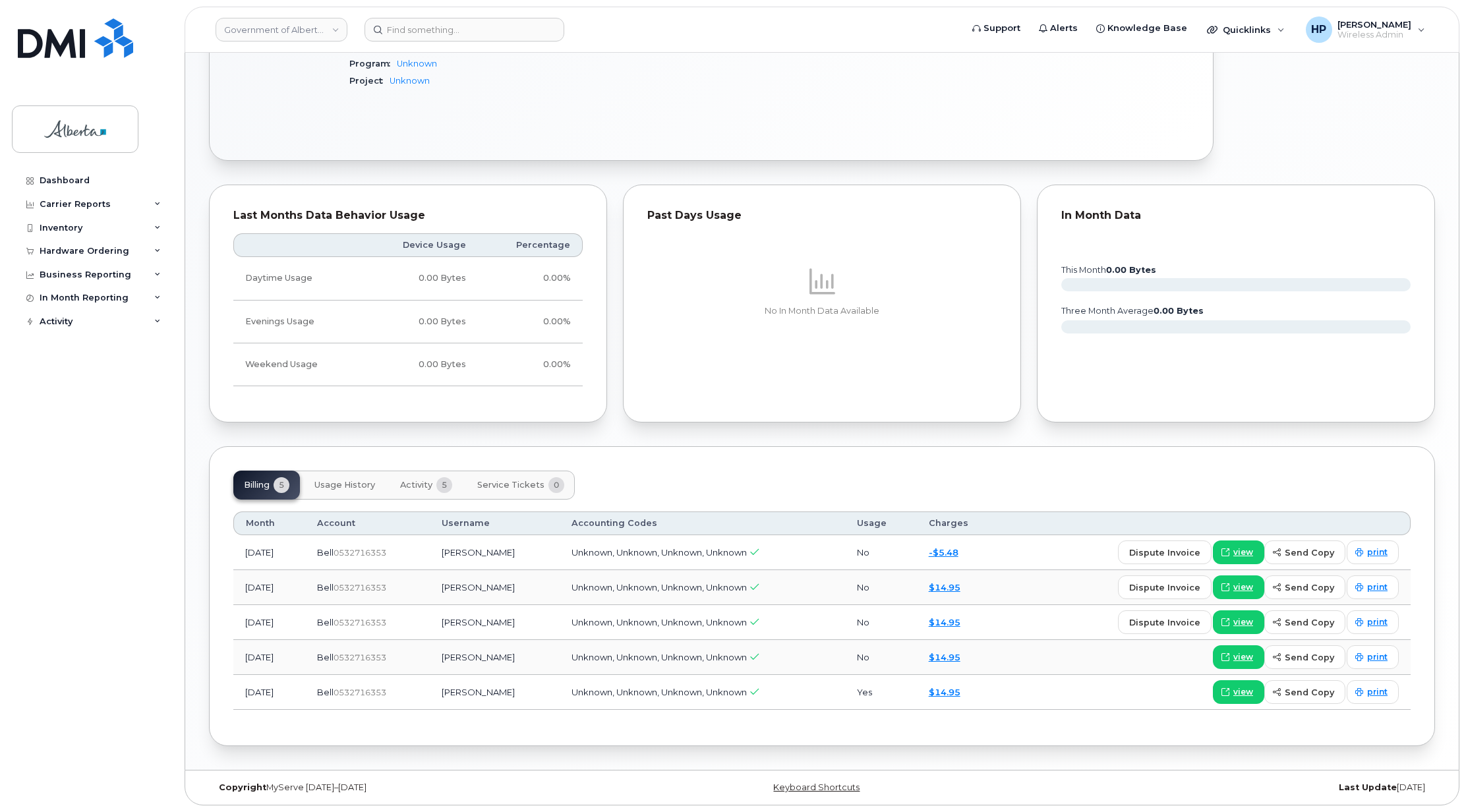
click at [432, 486] on span "Activity" at bounding box center [416, 485] width 32 height 11
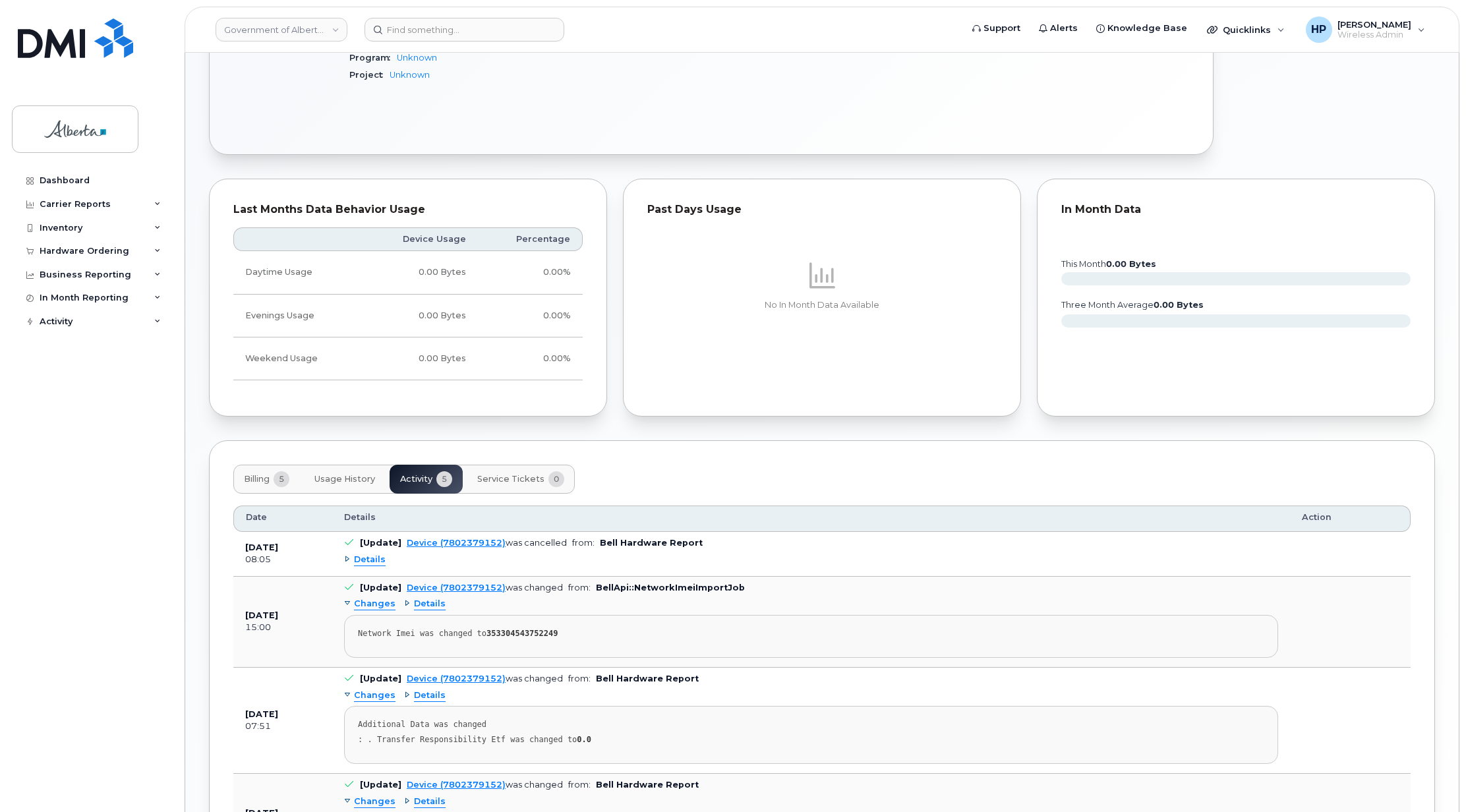
scroll to position [821, 0]
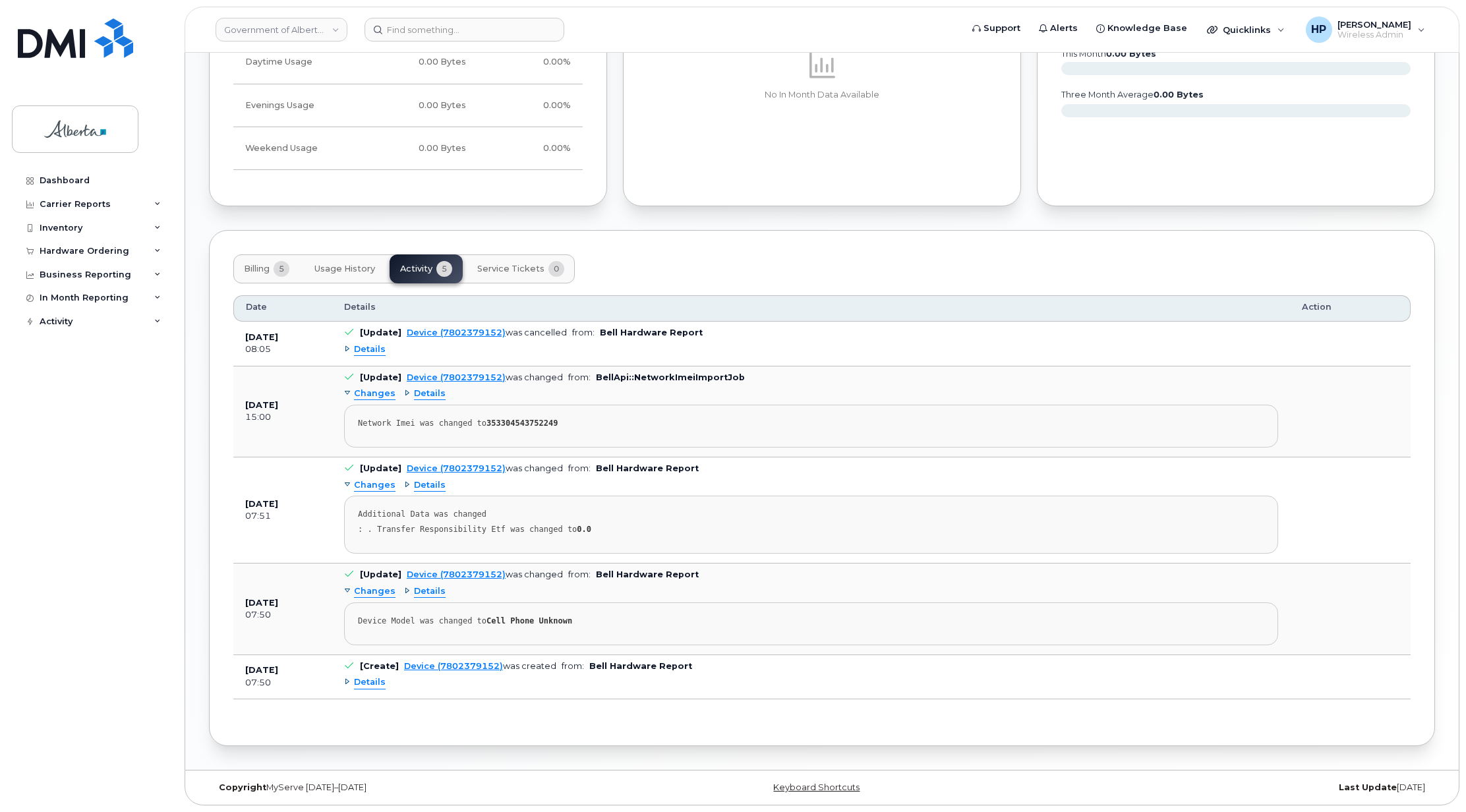
click at [361, 685] on span "Details" at bounding box center [370, 683] width 32 height 13
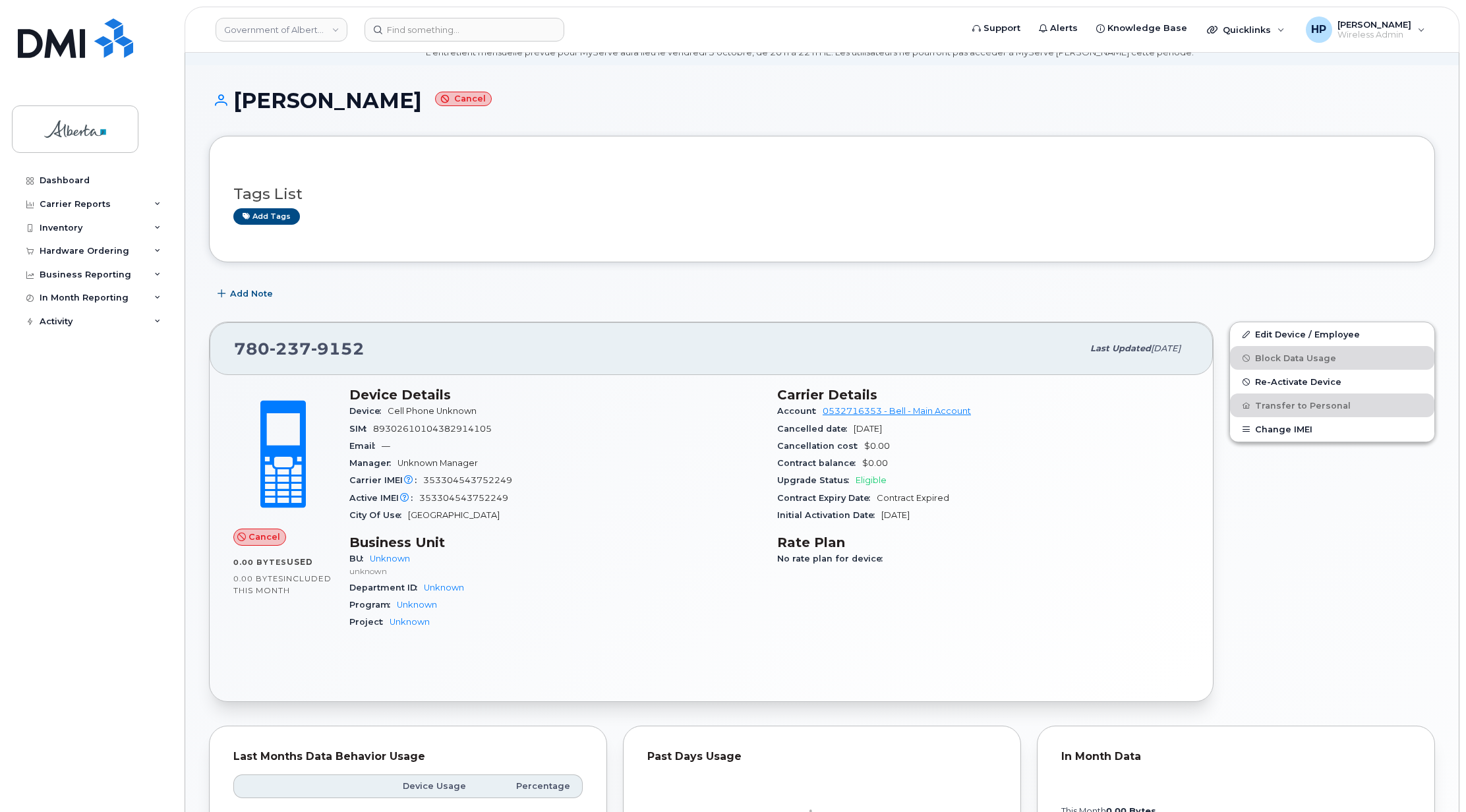
scroll to position [50, 0]
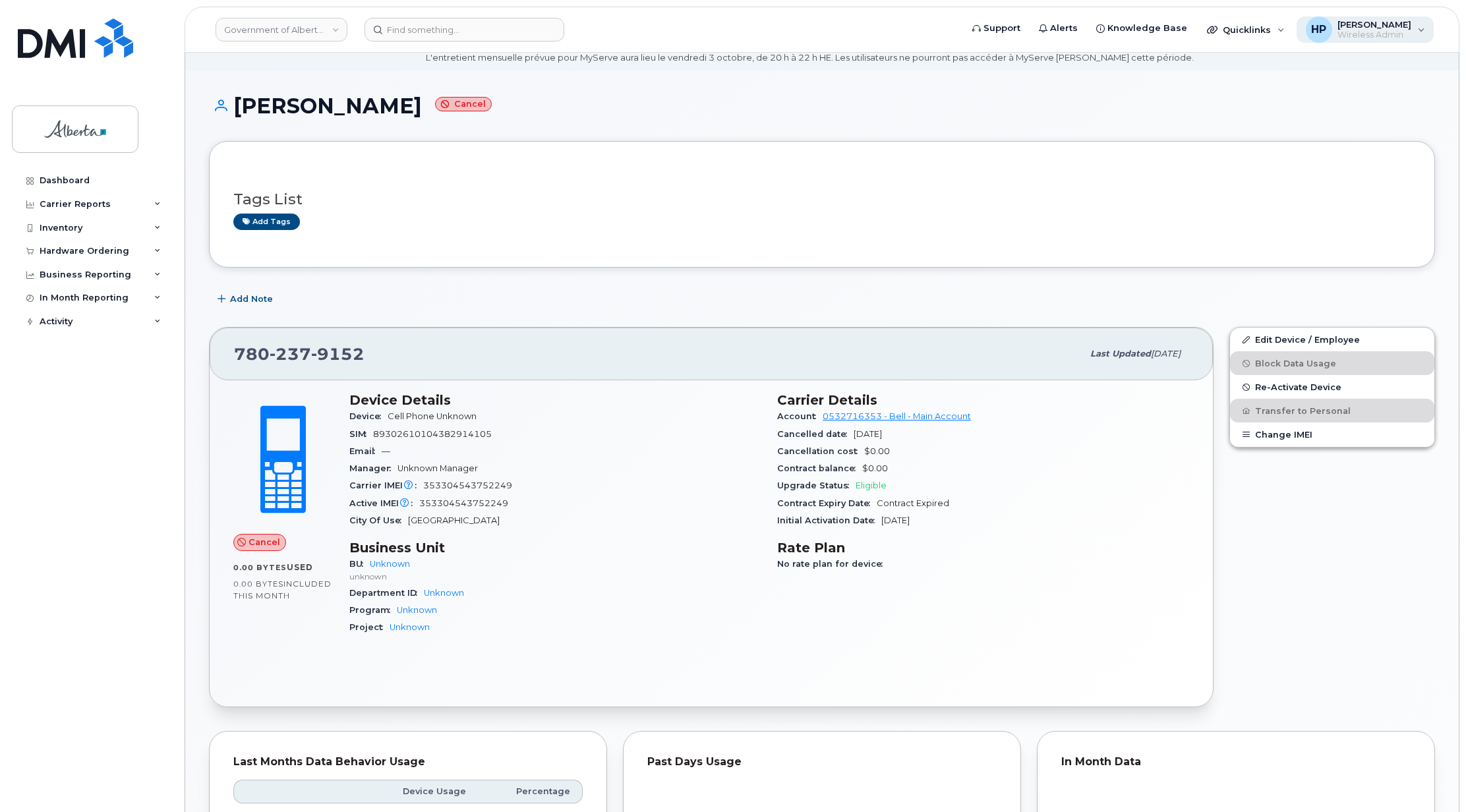
click at [1354, 30] on span "Wireless Admin" at bounding box center [1374, 35] width 74 height 11
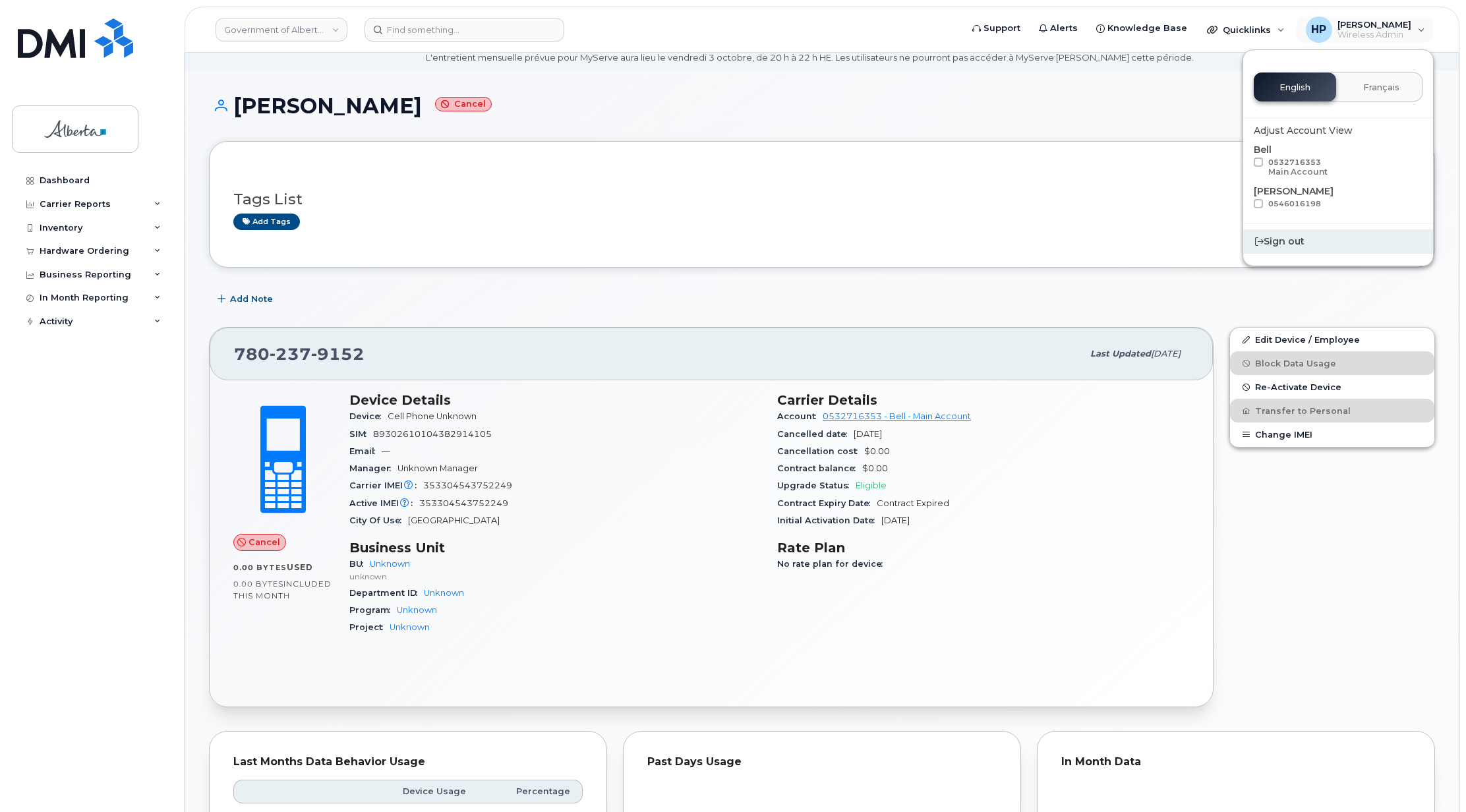
click at [1301, 245] on div "Sign out" at bounding box center [1338, 241] width 190 height 24
